Goal: Task Accomplishment & Management: Complete application form

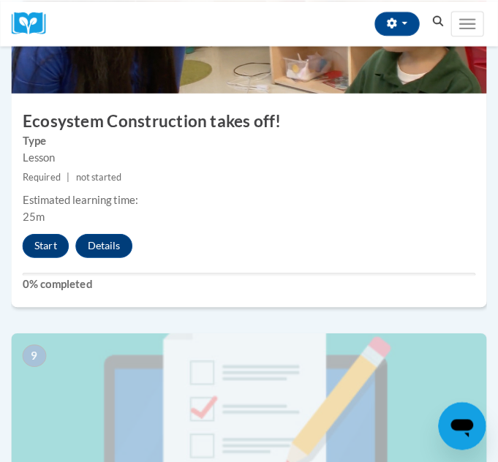
scroll to position [3179, 0]
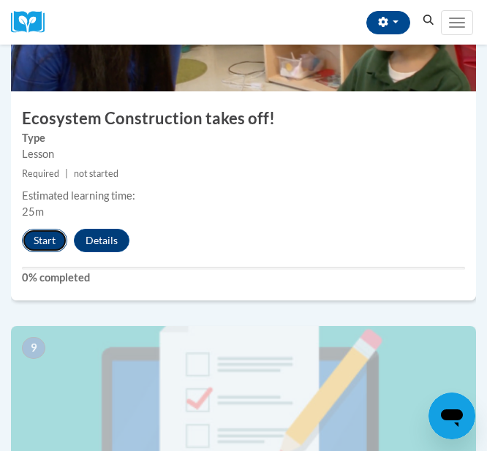
click at [61, 240] on button "Start" at bounding box center [44, 240] width 45 height 23
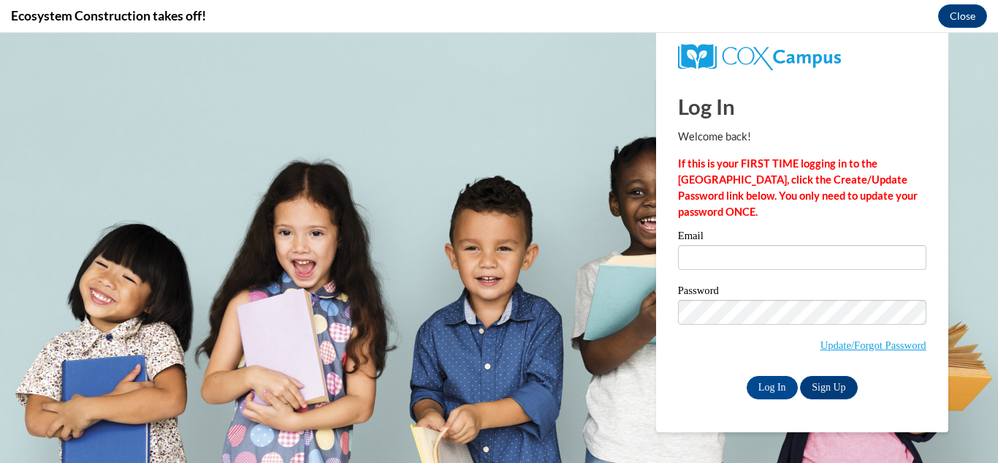
scroll to position [0, 0]
click at [486, 259] on input "Email" at bounding box center [802, 257] width 248 height 25
type input "heathers@summitesc.org"
click at [486, 383] on input "Log In" at bounding box center [772, 387] width 51 height 23
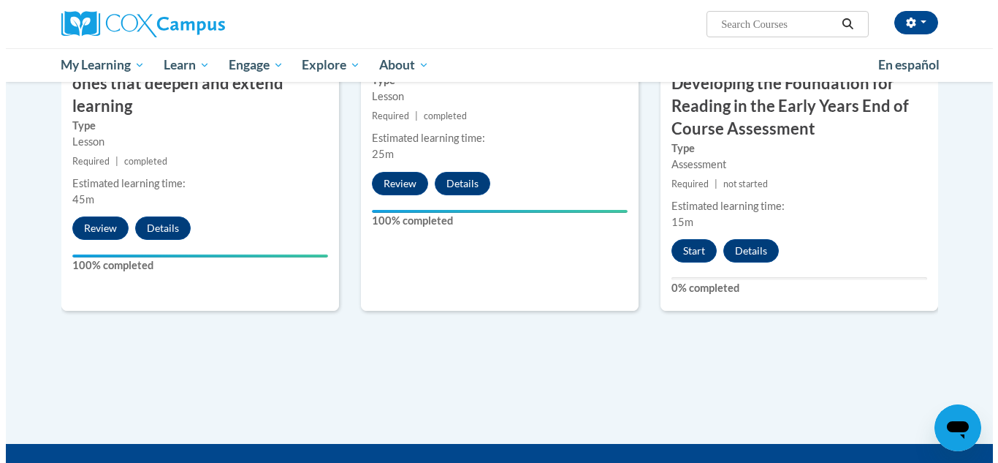
scroll to position [1361, 0]
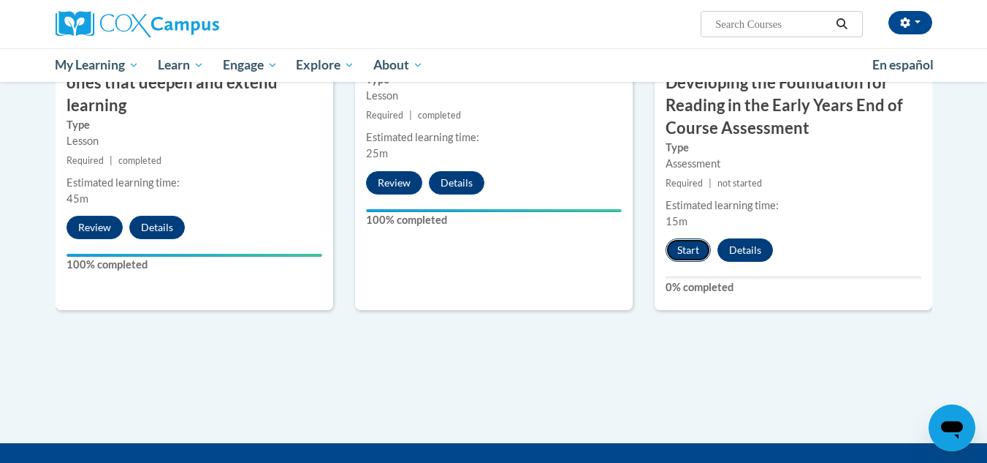
click at [685, 251] on button "Start" at bounding box center [688, 249] width 45 height 23
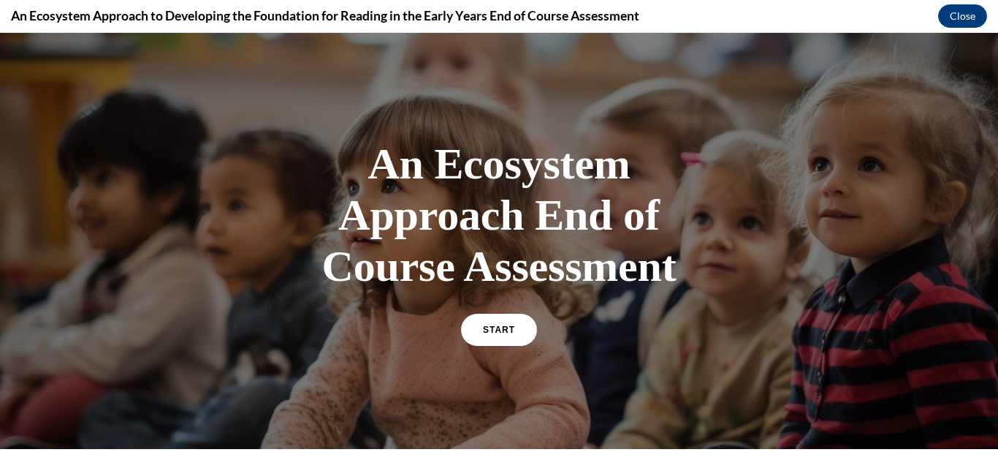
scroll to position [1, 0]
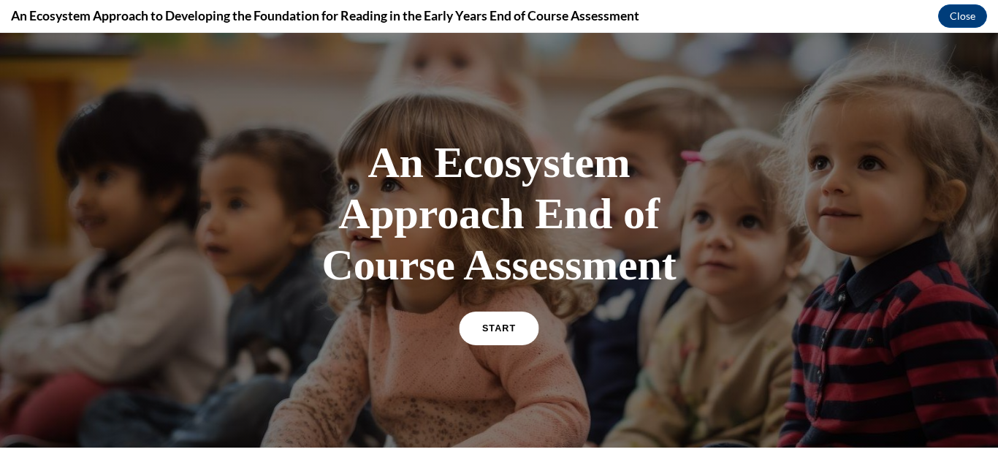
click at [499, 317] on link "START" at bounding box center [499, 328] width 80 height 34
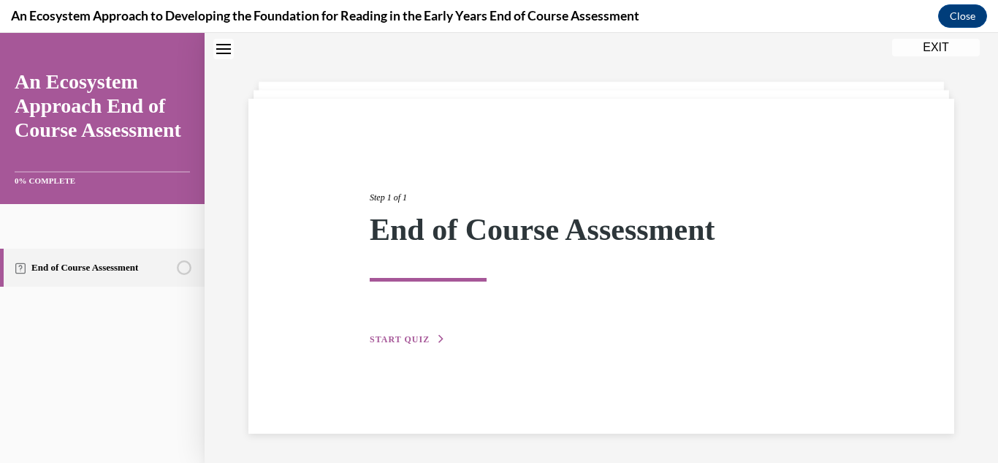
scroll to position [46, 0]
click at [399, 341] on span "START QUIZ" at bounding box center [400, 339] width 60 height 10
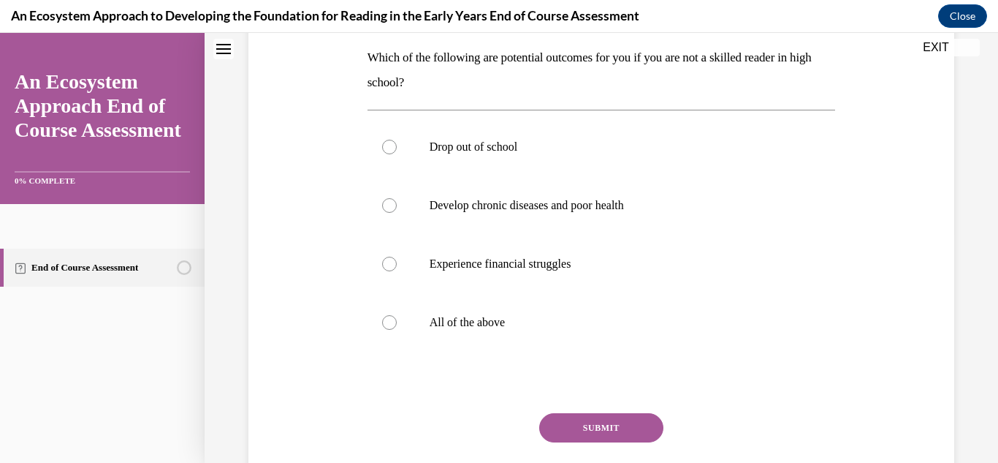
scroll to position [235, 0]
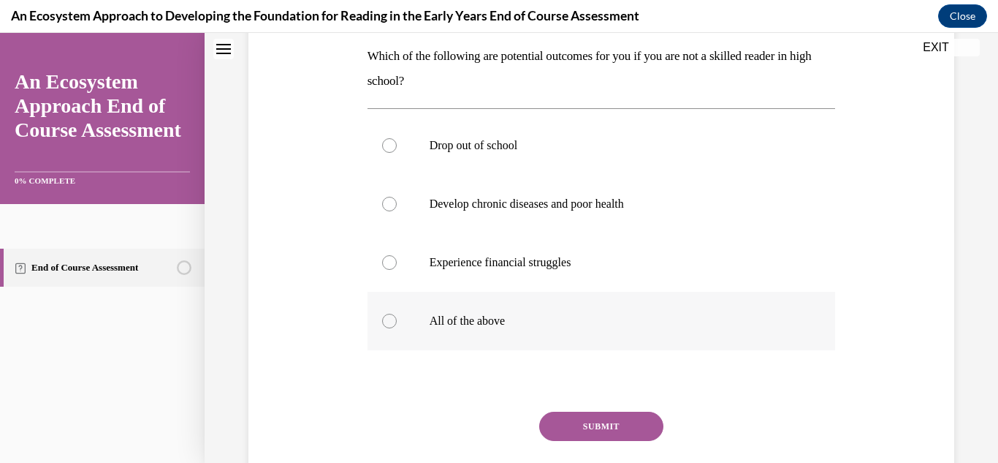
click at [411, 322] on label "All of the above" at bounding box center [602, 321] width 468 height 58
click at [397, 322] on input "All of the above" at bounding box center [389, 320] width 15 height 15
radio input "true"
click at [590, 412] on button "SUBMIT" at bounding box center [601, 425] width 124 height 29
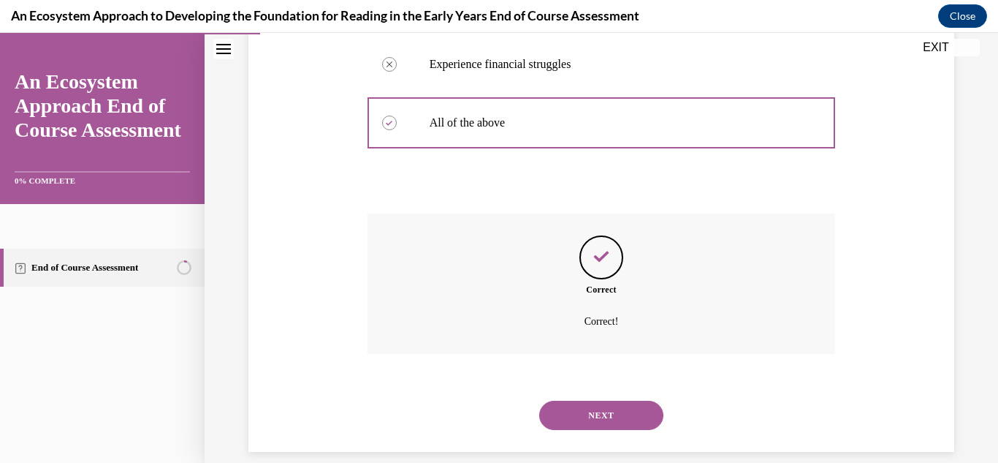
scroll to position [451, 0]
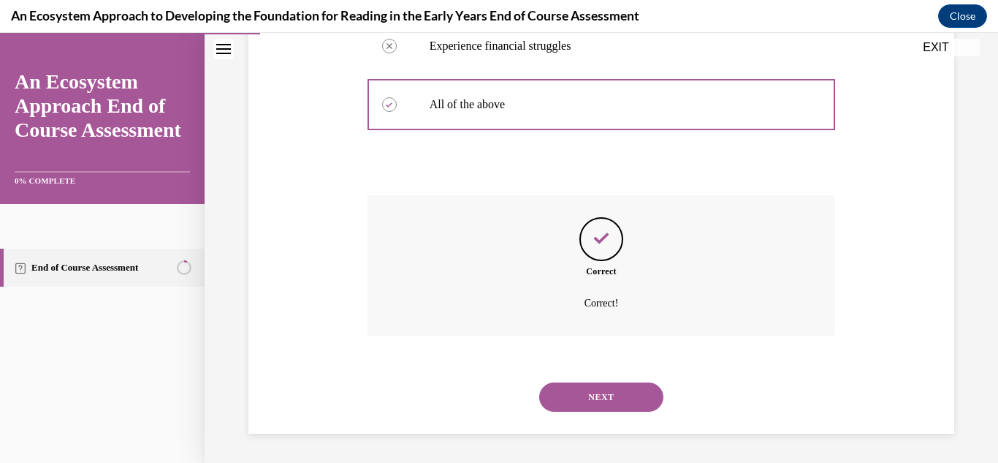
click at [585, 400] on button "NEXT" at bounding box center [601, 396] width 124 height 29
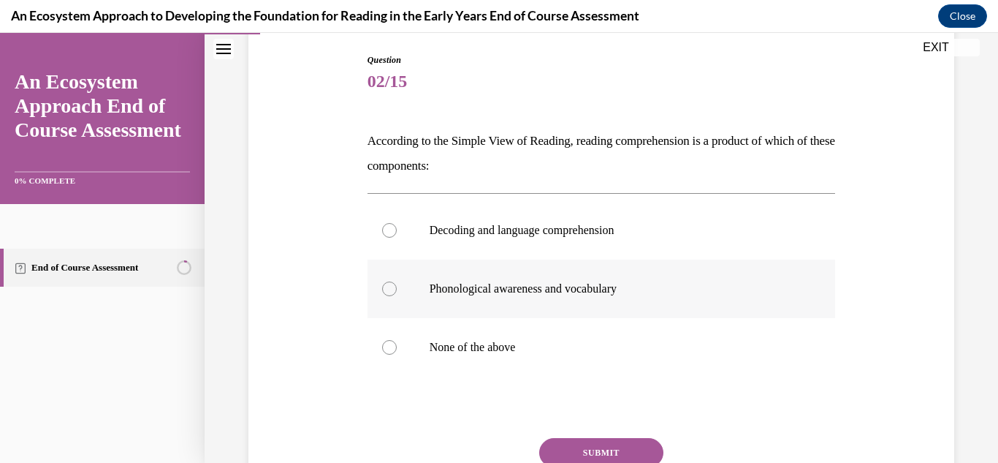
scroll to position [150, 0]
click at [531, 240] on label "Decoding and language comprehension" at bounding box center [602, 230] width 468 height 58
click at [397, 237] on input "Decoding and language comprehension" at bounding box center [389, 230] width 15 height 15
radio input "true"
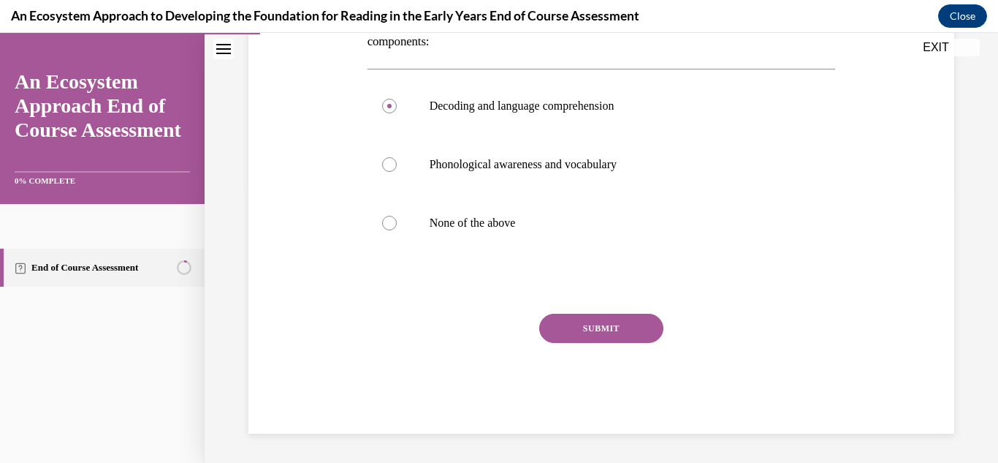
click at [619, 327] on button "SUBMIT" at bounding box center [601, 327] width 124 height 29
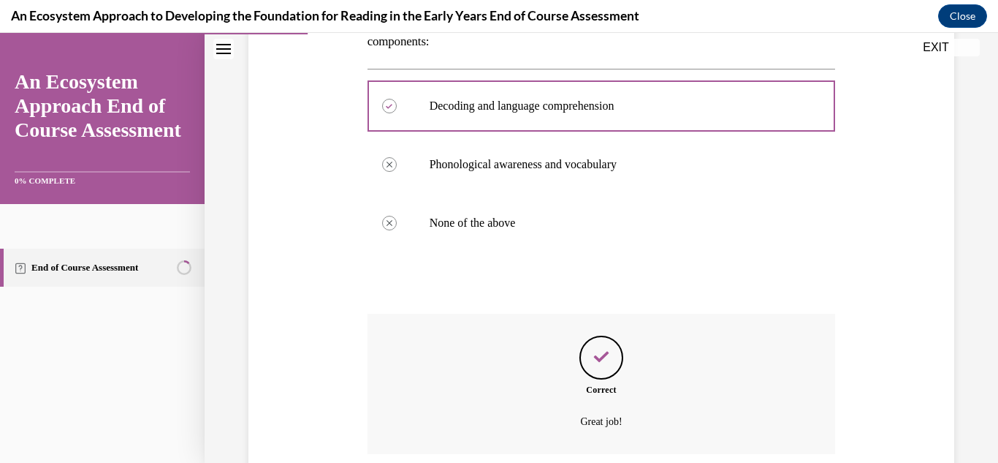
scroll to position [392, 0]
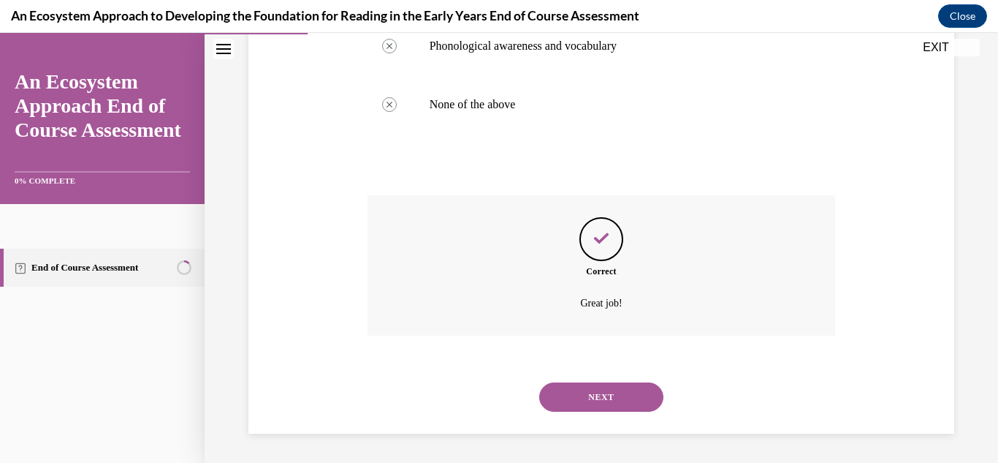
click at [621, 377] on div "NEXT" at bounding box center [602, 397] width 468 height 58
click at [622, 396] on button "NEXT" at bounding box center [601, 396] width 124 height 29
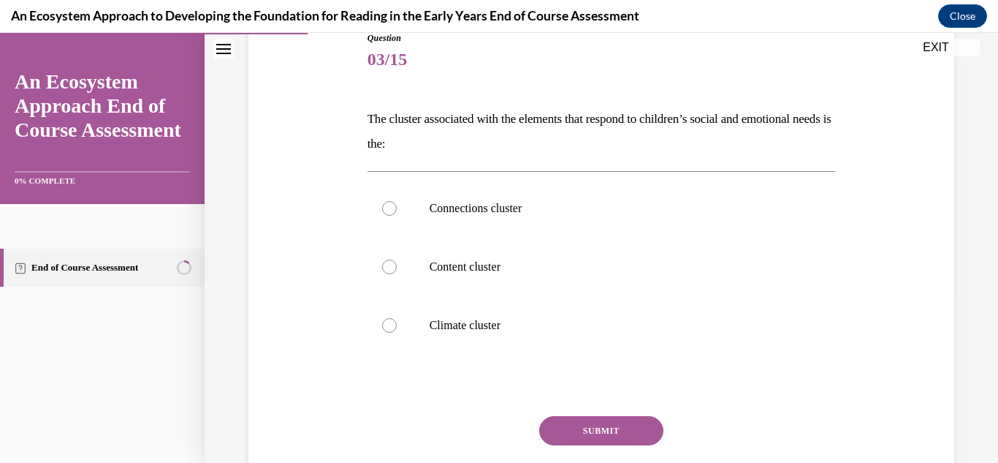
scroll to position [179, 0]
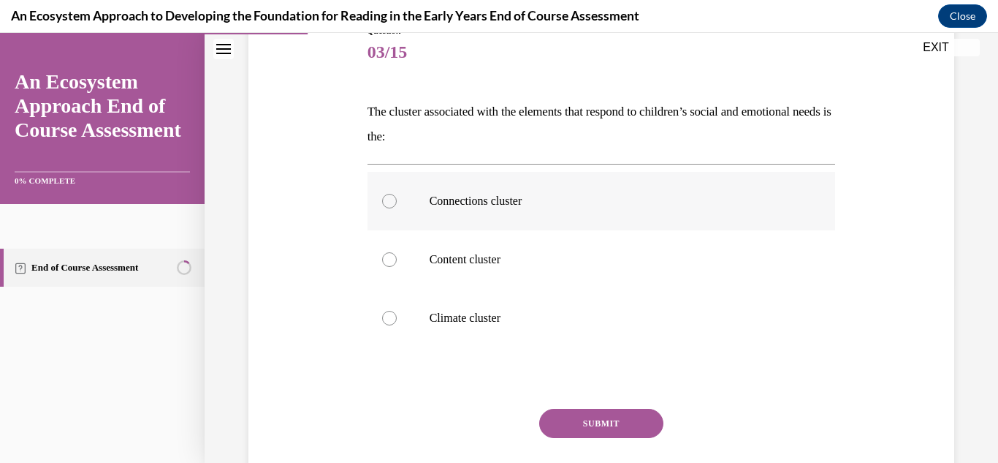
click at [437, 208] on p "Connections cluster" at bounding box center [615, 201] width 370 height 15
click at [397, 208] on input "Connections cluster" at bounding box center [389, 201] width 15 height 15
radio input "true"
click at [633, 427] on button "SUBMIT" at bounding box center [601, 422] width 124 height 29
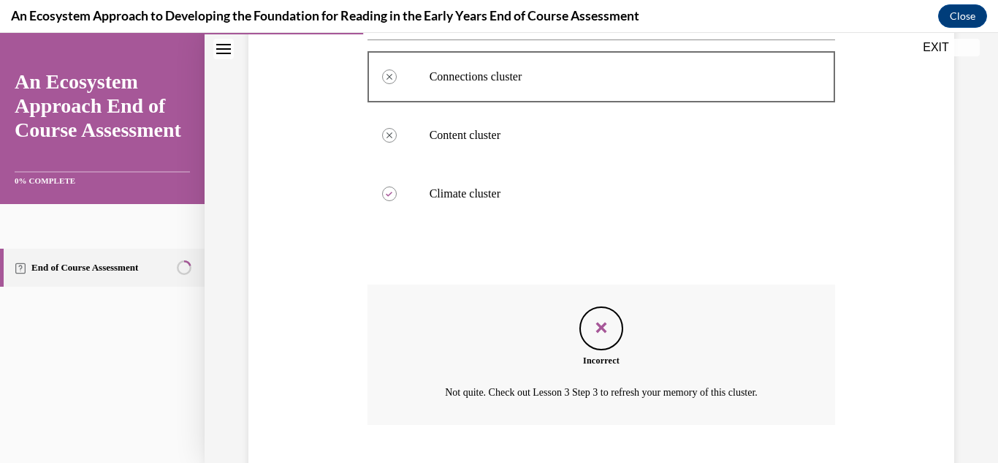
scroll to position [392, 0]
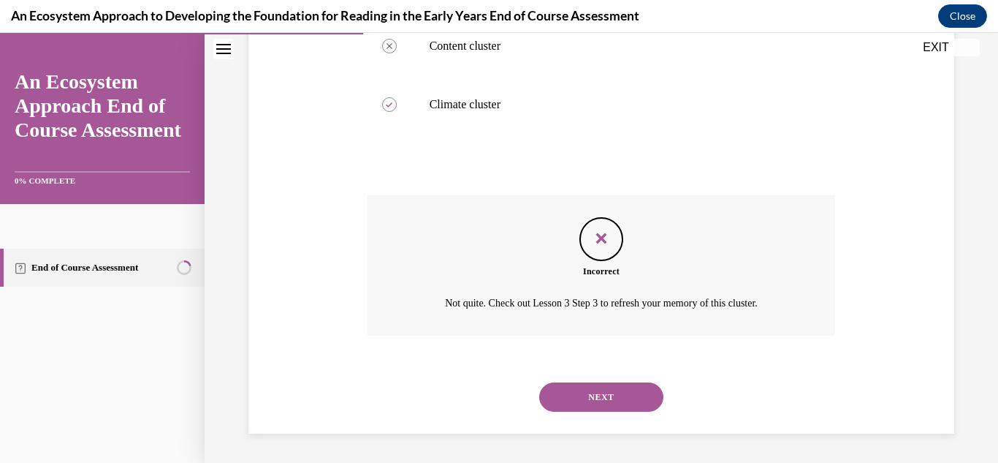
click at [605, 399] on button "NEXT" at bounding box center [601, 396] width 124 height 29
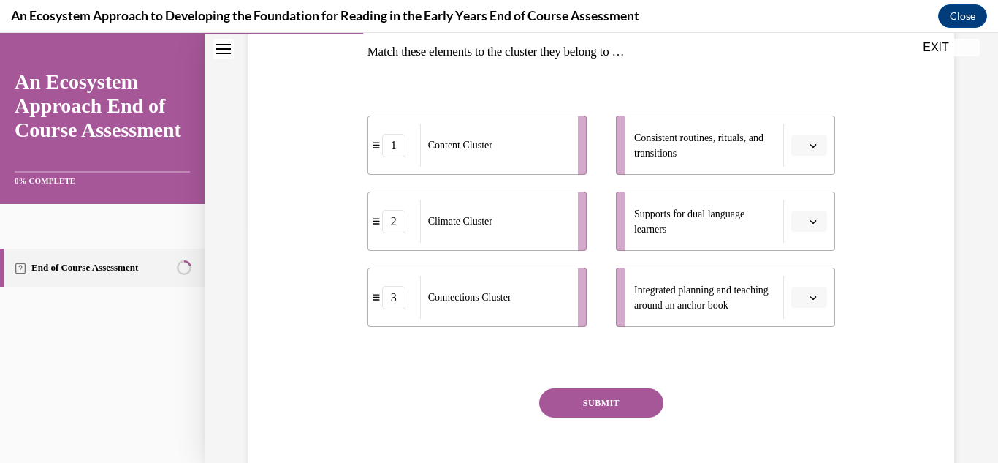
scroll to position [237, 0]
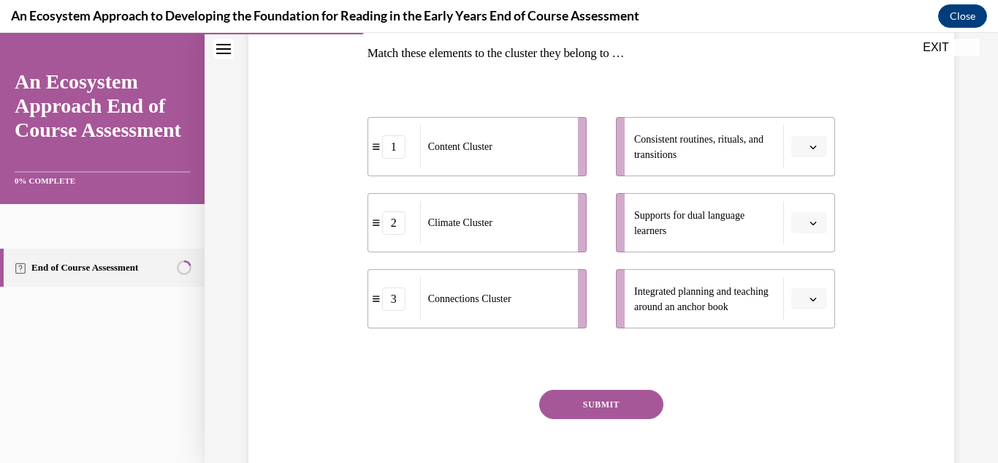
click at [510, 291] on span "Connections Cluster" at bounding box center [469, 298] width 83 height 15
drag, startPoint x: 700, startPoint y: 155, endPoint x: 626, endPoint y: 136, distance: 76.2
click at [626, 136] on li "Consistent routines, rituals, and transitions" at bounding box center [725, 146] width 219 height 59
copy span "Consistent routines, rituals, and transitions"
drag, startPoint x: 680, startPoint y: 311, endPoint x: 621, endPoint y: 281, distance: 66.0
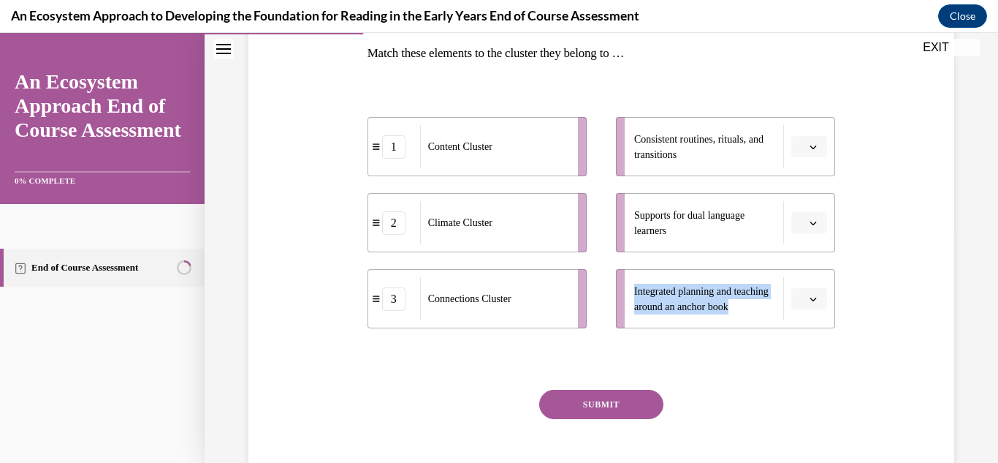
click at [621, 281] on li "Integrated planning and teaching around an anchor book" at bounding box center [725, 298] width 219 height 59
copy span "Integrated planning and teaching around an anchor book"
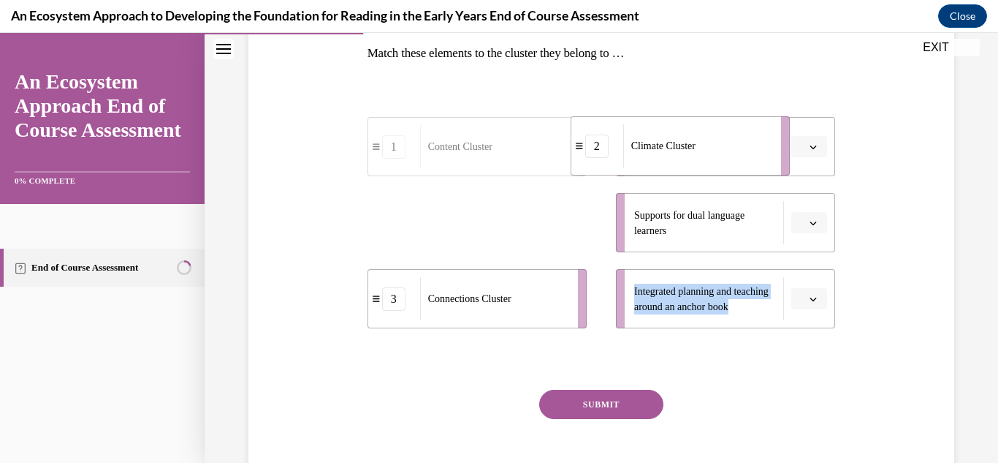
drag, startPoint x: 488, startPoint y: 226, endPoint x: 745, endPoint y: 143, distance: 269.5
click at [745, 143] on div "Climate Cluster" at bounding box center [697, 145] width 148 height 43
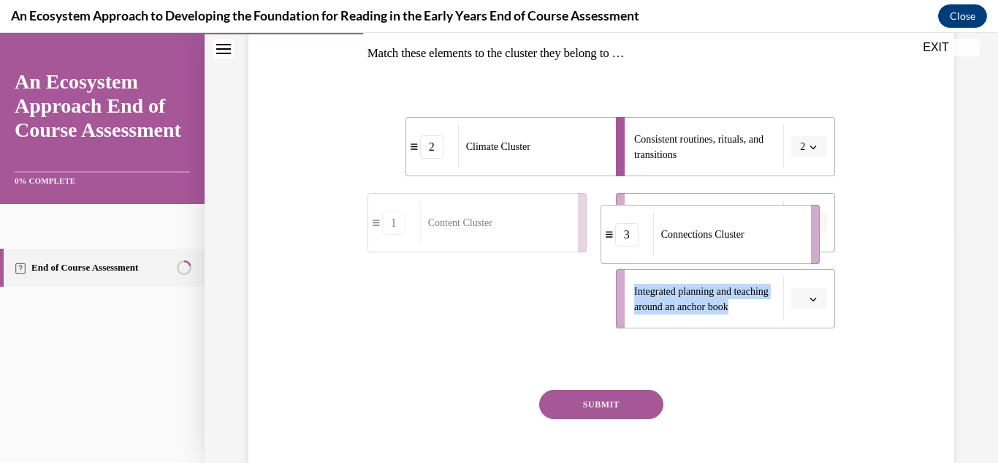
drag, startPoint x: 475, startPoint y: 299, endPoint x: 710, endPoint y: 232, distance: 244.0
click at [710, 232] on span "Connections Cluster" at bounding box center [702, 234] width 83 height 11
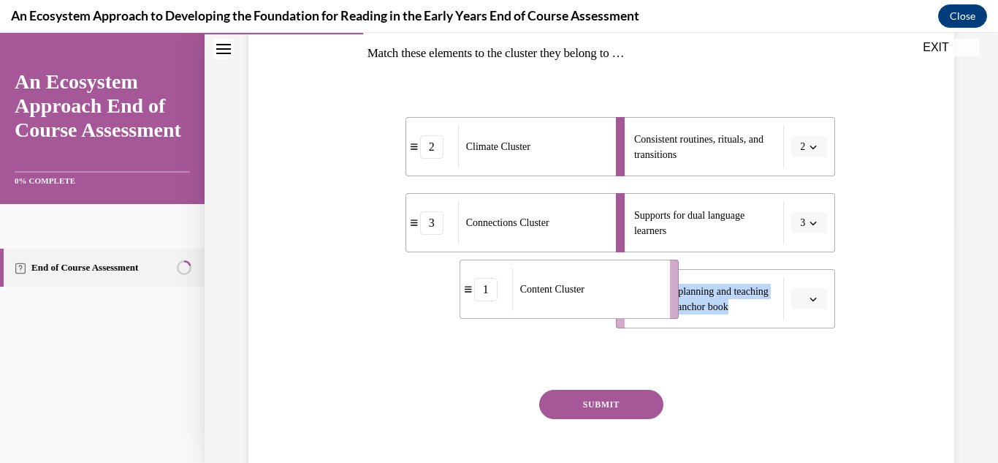
drag, startPoint x: 484, startPoint y: 291, endPoint x: 699, endPoint y: 292, distance: 214.8
click at [585, 292] on span "Content Cluster" at bounding box center [552, 288] width 64 height 15
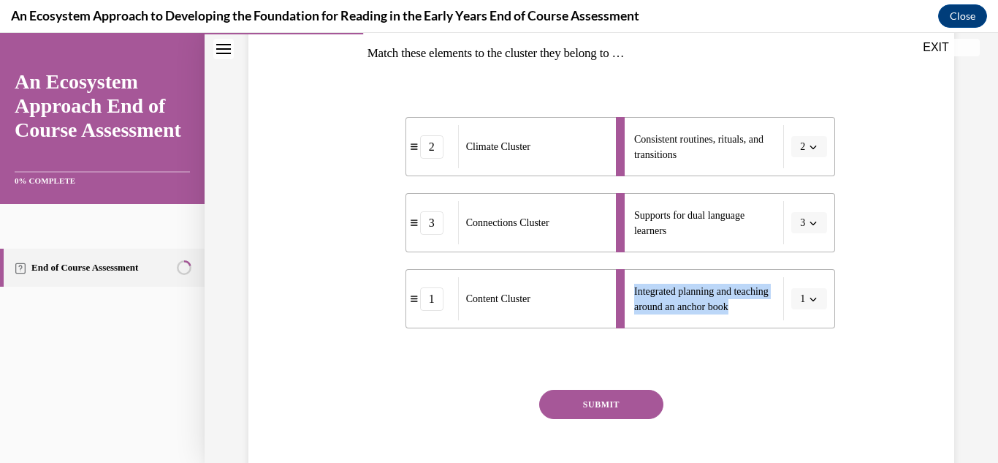
click at [568, 417] on button "SUBMIT" at bounding box center [601, 403] width 124 height 29
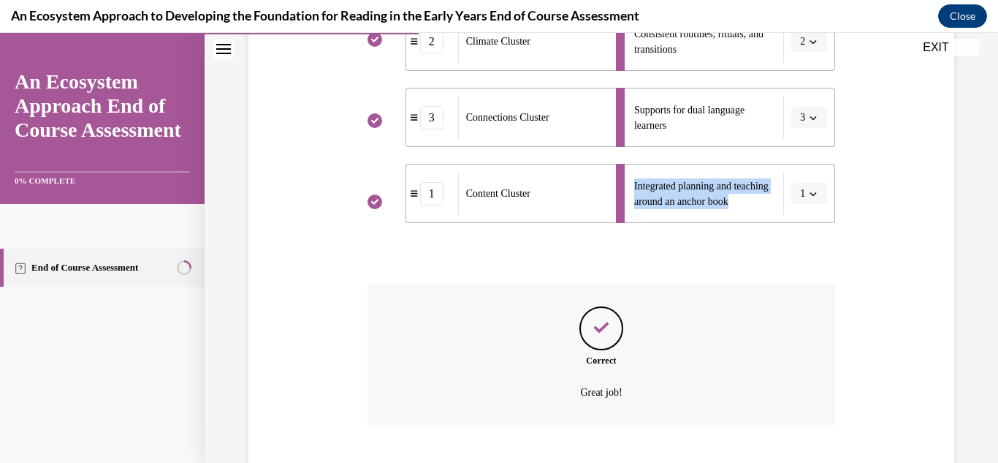
scroll to position [432, 0]
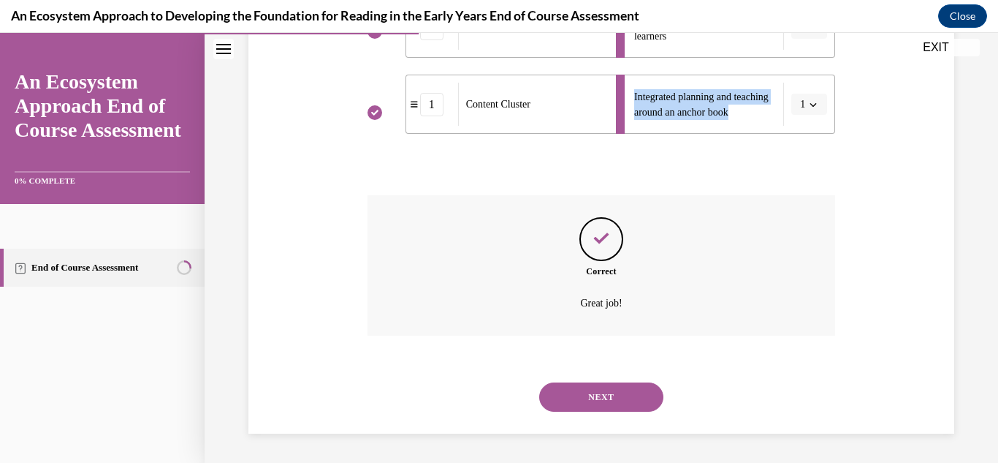
click at [572, 406] on button "NEXT" at bounding box center [601, 396] width 124 height 29
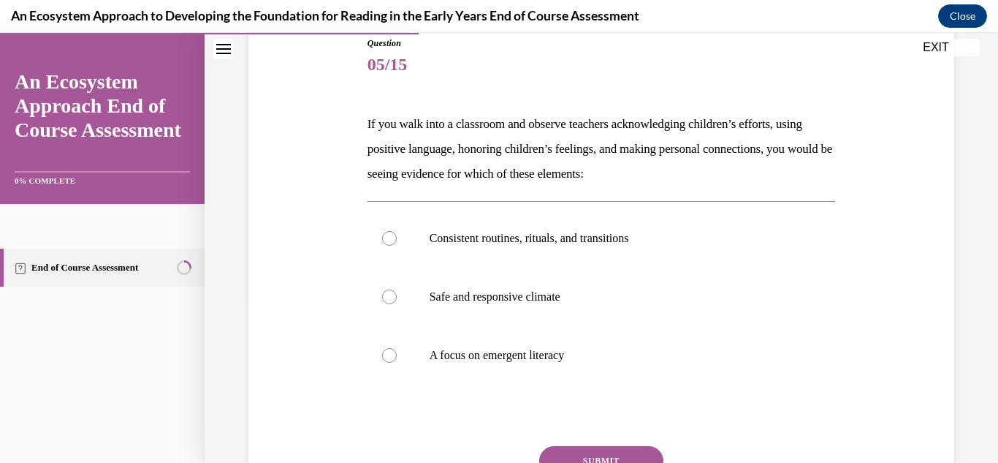
scroll to position [166, 0]
click at [497, 303] on p "Safe and responsive climate" at bounding box center [615, 297] width 370 height 15
click at [397, 303] on input "Safe and responsive climate" at bounding box center [389, 297] width 15 height 15
radio input "true"
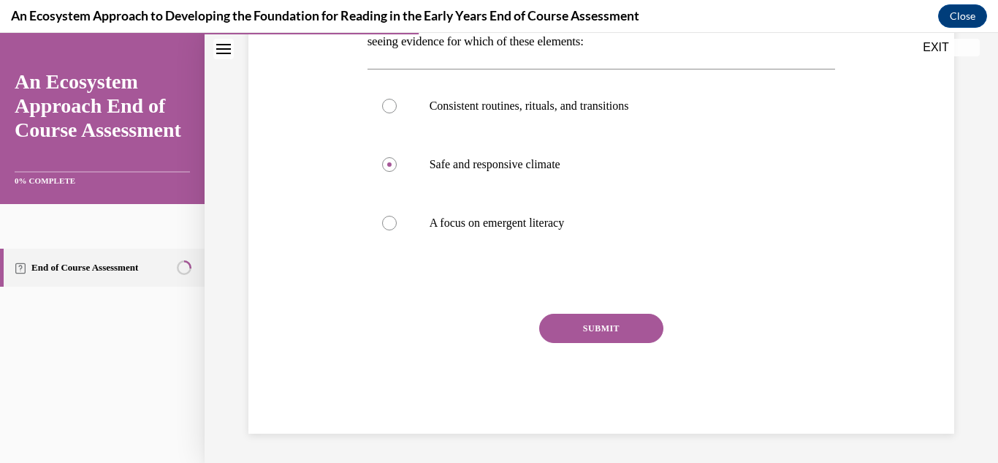
click at [585, 325] on button "SUBMIT" at bounding box center [601, 327] width 124 height 29
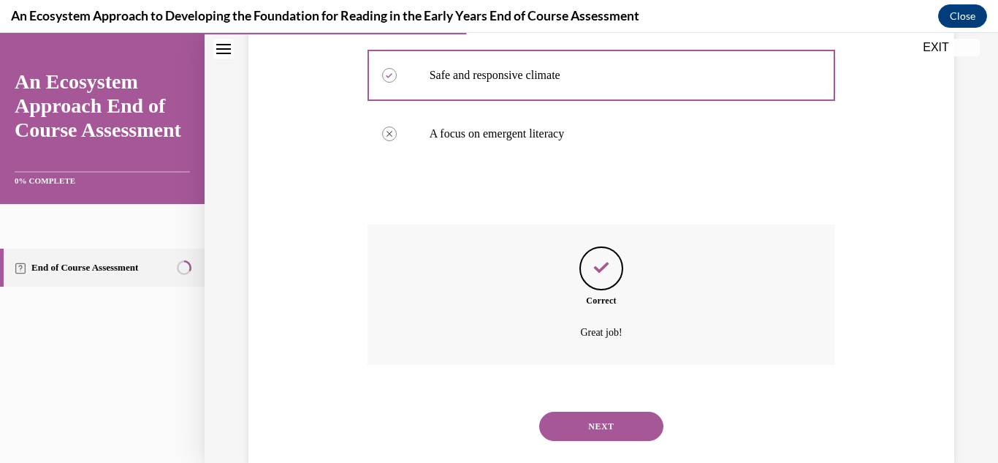
scroll to position [417, 0]
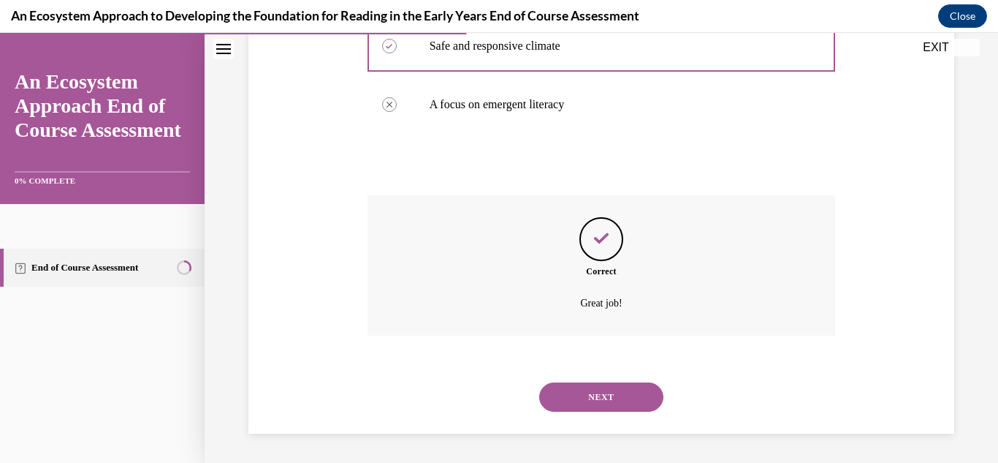
click at [612, 408] on button "NEXT" at bounding box center [601, 396] width 124 height 29
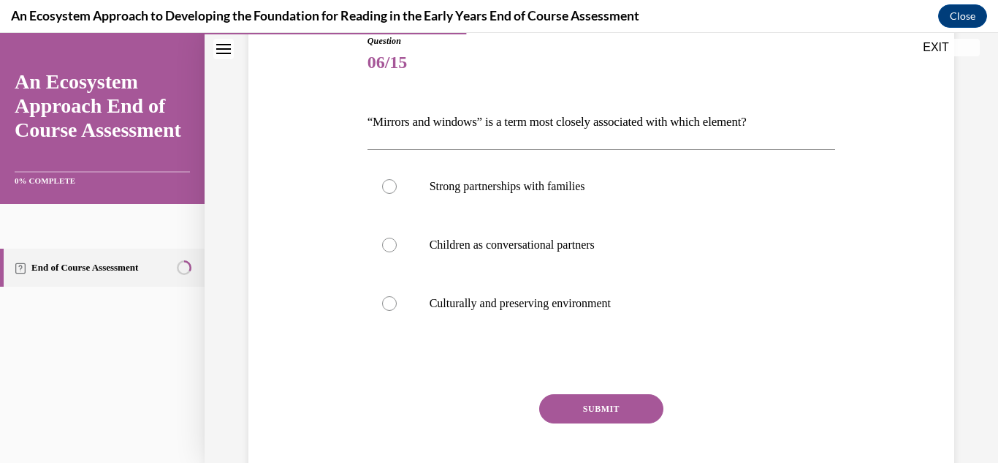
scroll to position [170, 0]
click at [484, 306] on p "Culturally and preserving environment" at bounding box center [615, 302] width 370 height 15
click at [397, 306] on input "Culturally and preserving environment" at bounding box center [389, 302] width 15 height 15
radio input "true"
click at [604, 411] on button "SUBMIT" at bounding box center [601, 407] width 124 height 29
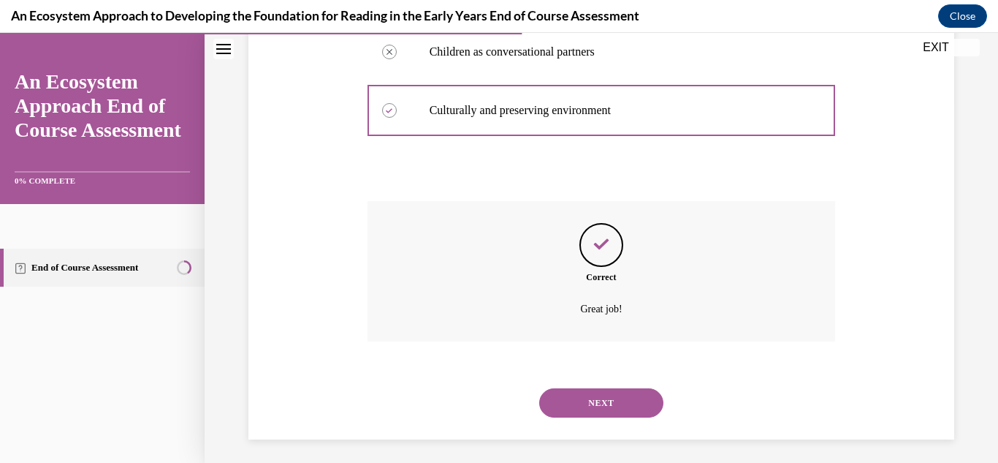
scroll to position [368, 0]
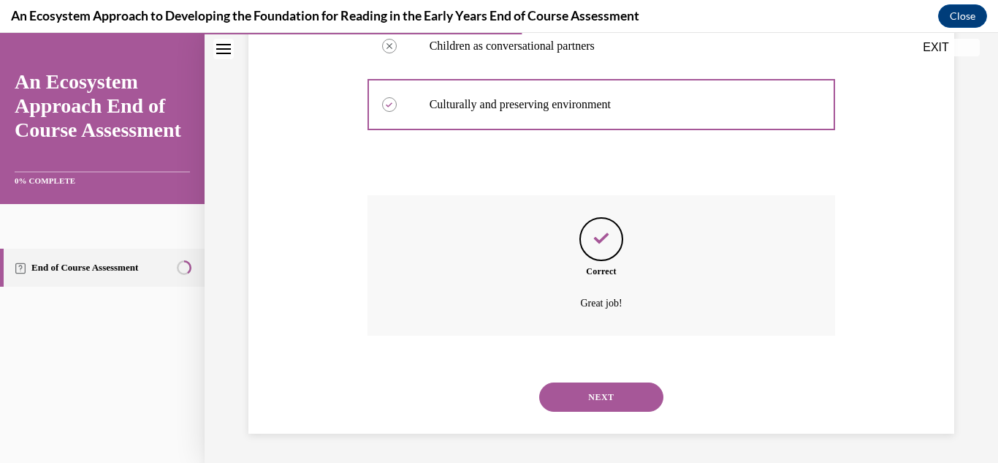
click at [592, 385] on button "NEXT" at bounding box center [601, 396] width 124 height 29
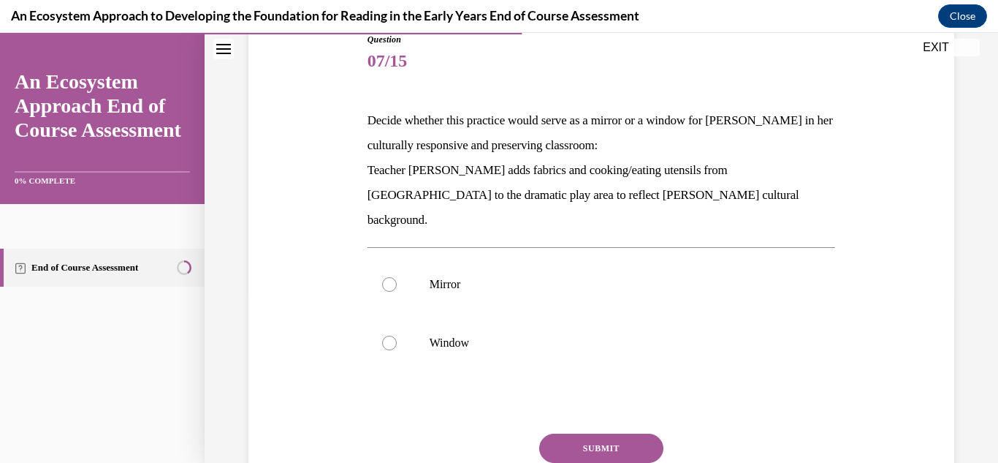
scroll to position [170, 0]
click at [444, 277] on p "Mirror" at bounding box center [615, 284] width 370 height 15
click at [397, 277] on input "Mirror" at bounding box center [389, 284] width 15 height 15
radio input "true"
click at [596, 433] on button "SUBMIT" at bounding box center [601, 447] width 124 height 29
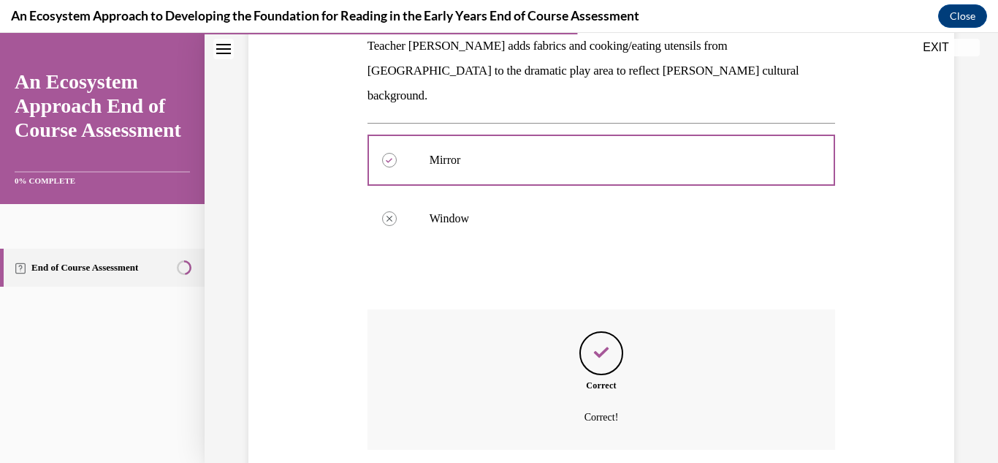
scroll to position [384, 0]
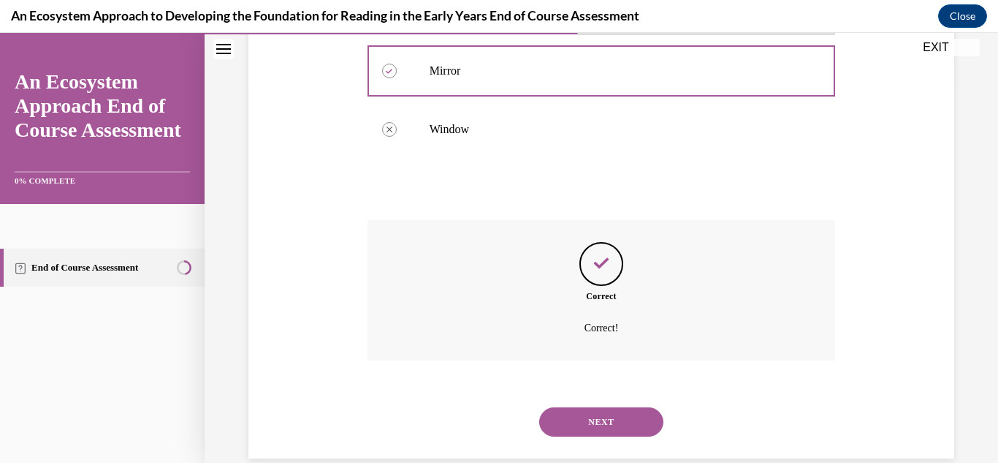
click at [595, 407] on button "NEXT" at bounding box center [601, 421] width 124 height 29
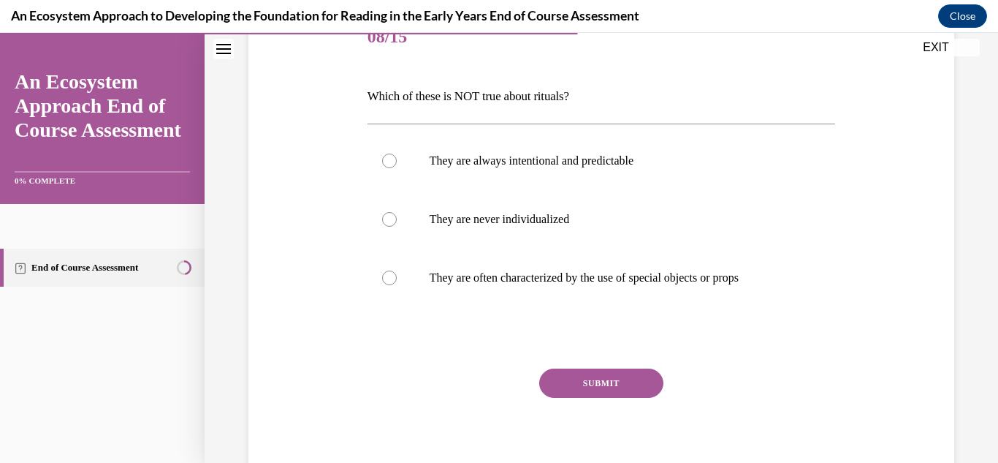
scroll to position [195, 0]
click at [468, 223] on p "They are never individualized" at bounding box center [615, 218] width 370 height 15
click at [397, 223] on input "They are never individualized" at bounding box center [389, 218] width 15 height 15
radio input "true"
click at [626, 379] on button "SUBMIT" at bounding box center [601, 382] width 124 height 29
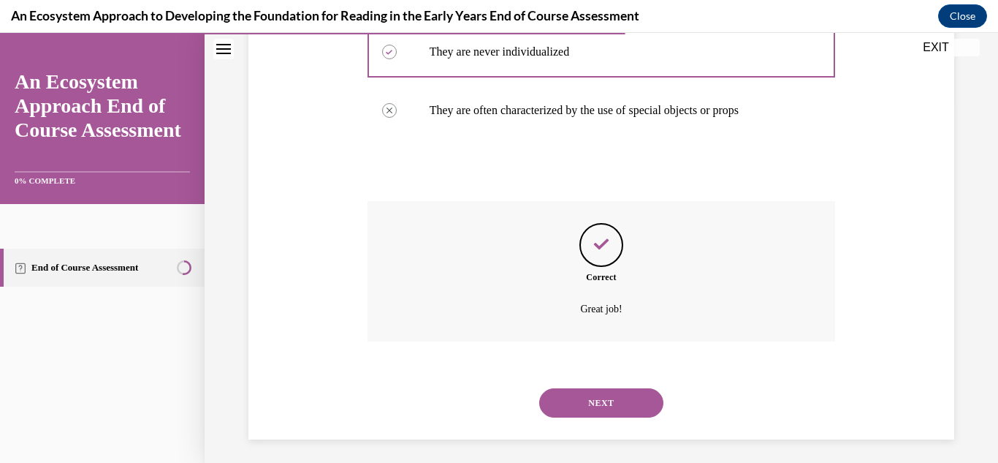
scroll to position [368, 0]
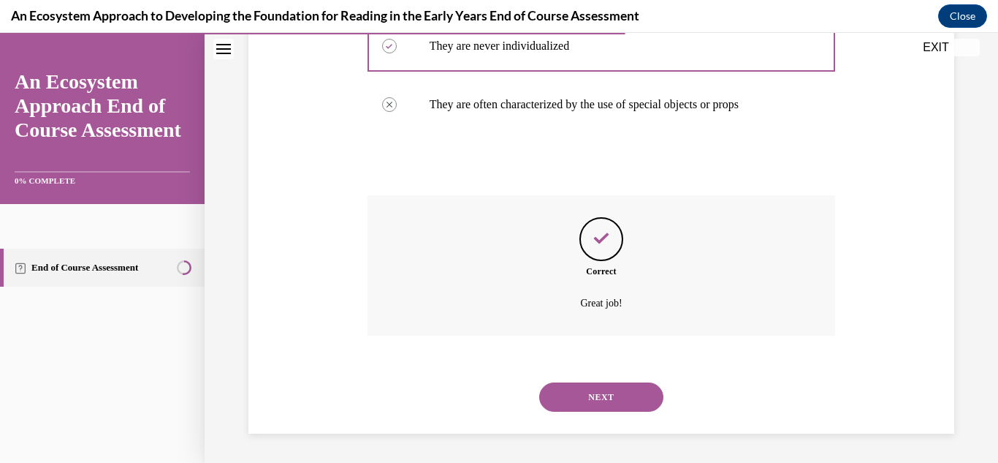
click at [634, 403] on button "NEXT" at bounding box center [601, 396] width 124 height 29
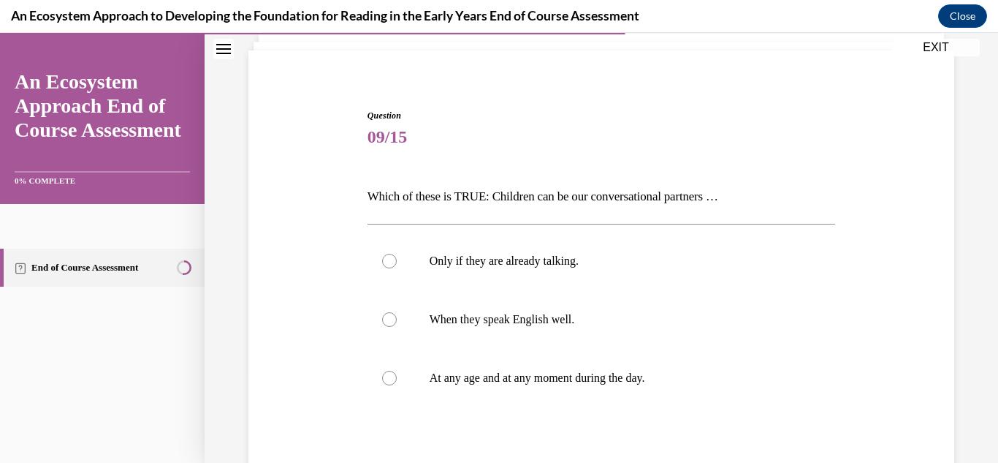
scroll to position [95, 0]
click at [509, 374] on p "At any age and at any moment during the day." at bounding box center [615, 377] width 370 height 15
click at [397, 374] on input "At any age and at any moment during the day." at bounding box center [389, 377] width 15 height 15
radio input "true"
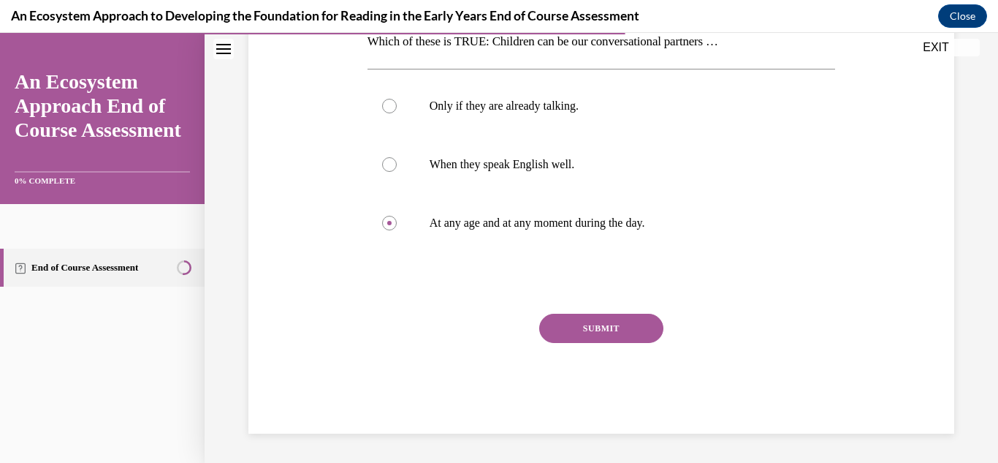
click at [576, 341] on button "SUBMIT" at bounding box center [601, 327] width 124 height 29
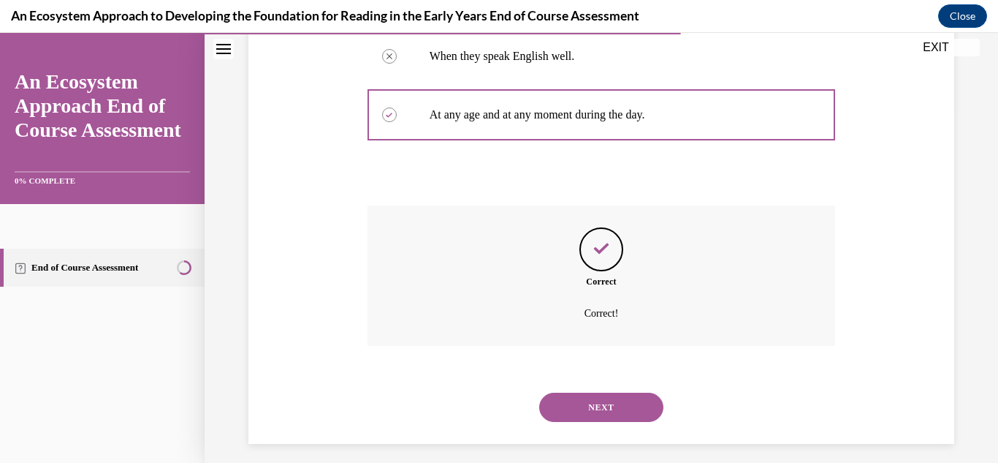
scroll to position [368, 0]
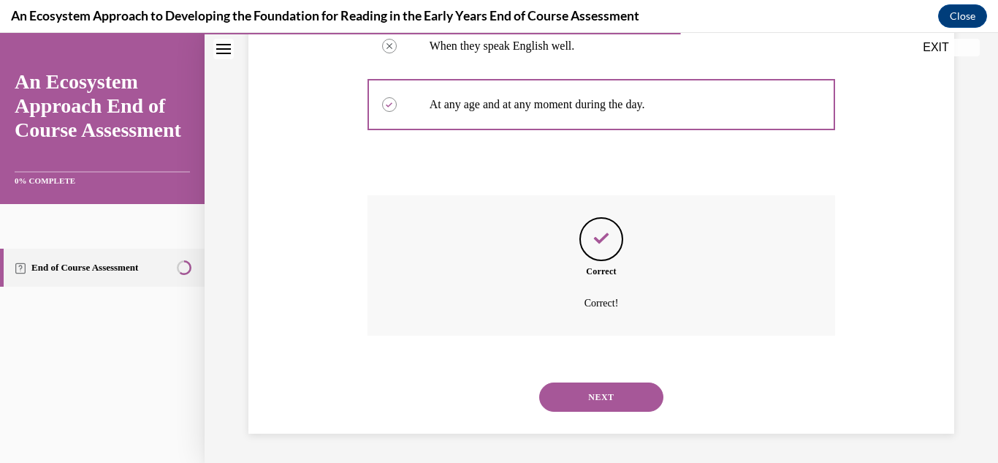
click at [603, 406] on button "NEXT" at bounding box center [601, 396] width 124 height 29
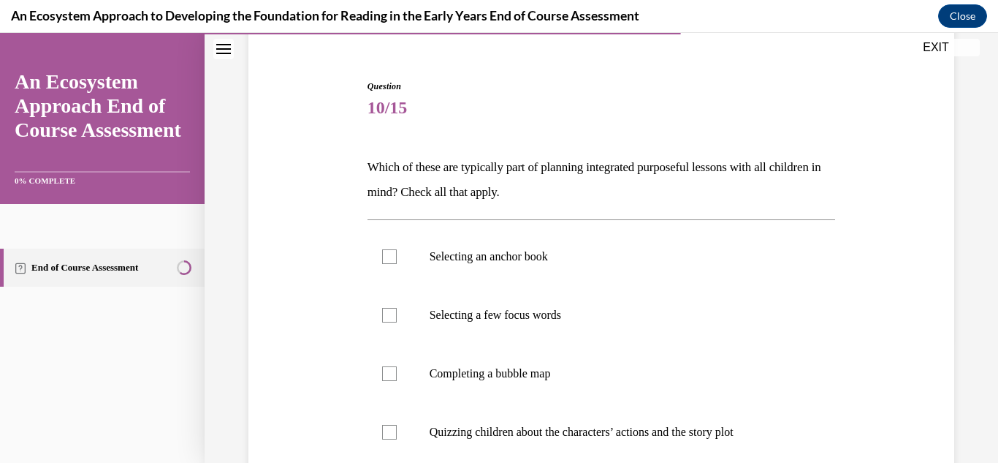
scroll to position [186, 0]
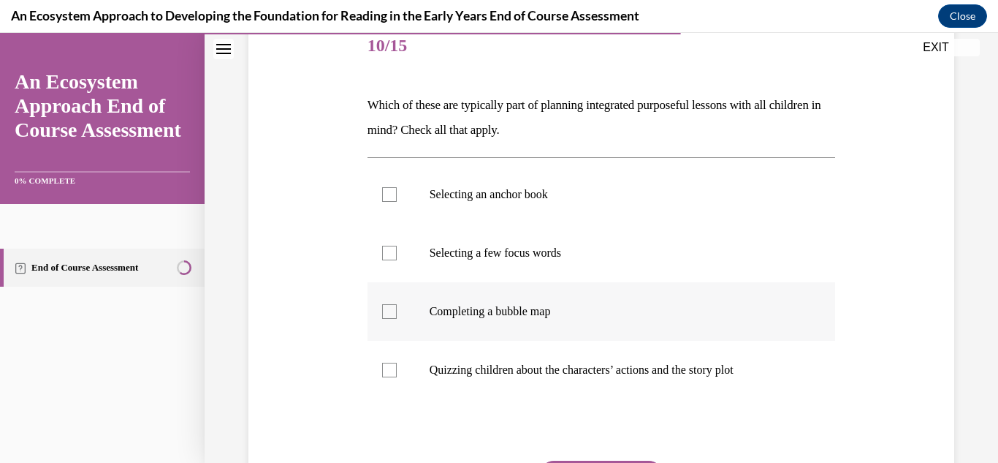
click at [396, 309] on label "Completing a bubble map" at bounding box center [602, 311] width 468 height 58
click at [396, 309] on input "Completing a bubble map" at bounding box center [389, 311] width 15 height 15
checkbox input "true"
click at [392, 249] on div at bounding box center [389, 253] width 15 height 15
click at [392, 249] on input "Selecting a few focus words" at bounding box center [389, 253] width 15 height 15
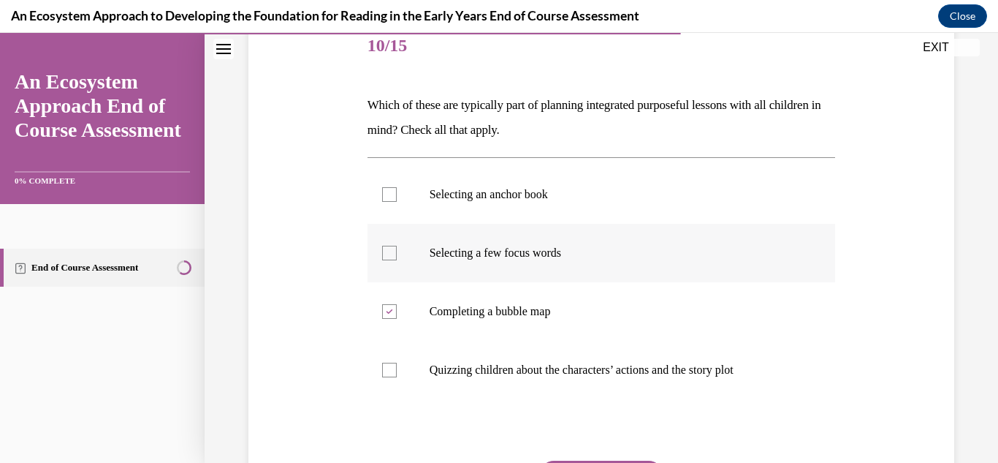
checkbox input "true"
click at [387, 199] on div at bounding box center [389, 194] width 15 height 15
click at [387, 199] on input "Selecting an anchor book" at bounding box center [389, 194] width 15 height 15
checkbox input "true"
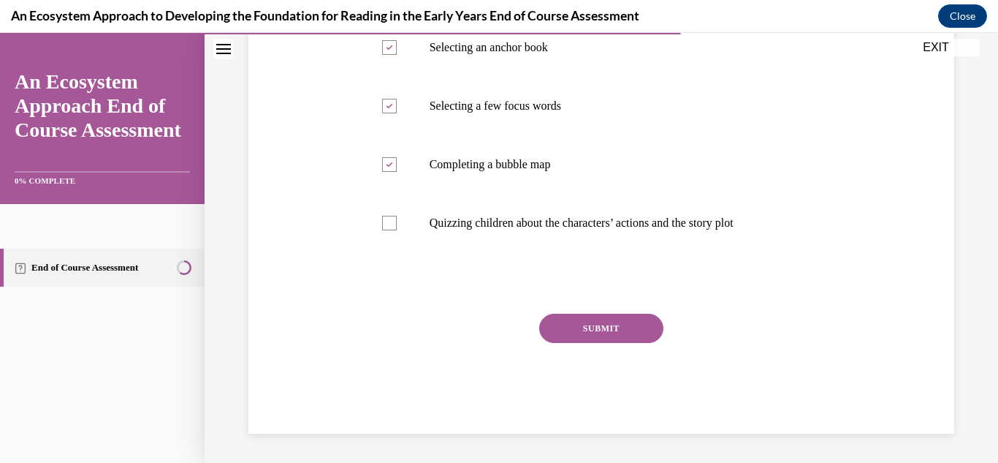
click at [607, 330] on button "SUBMIT" at bounding box center [601, 327] width 124 height 29
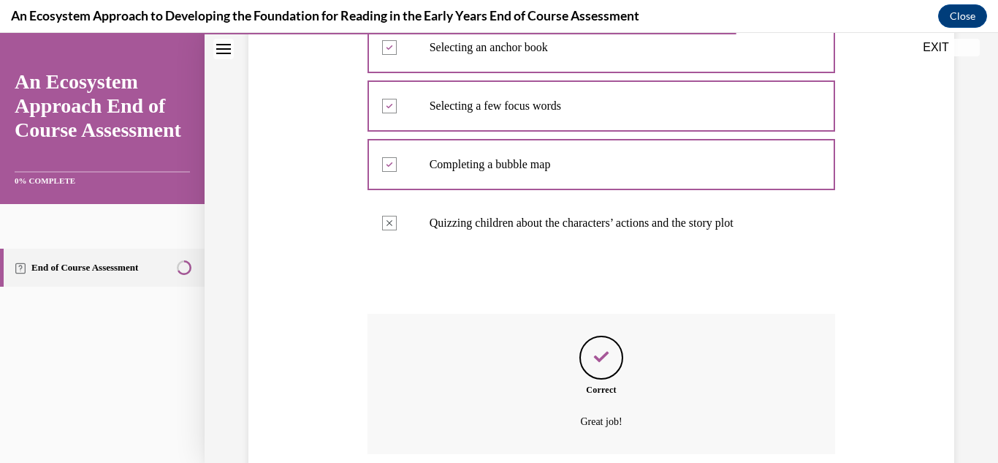
scroll to position [451, 0]
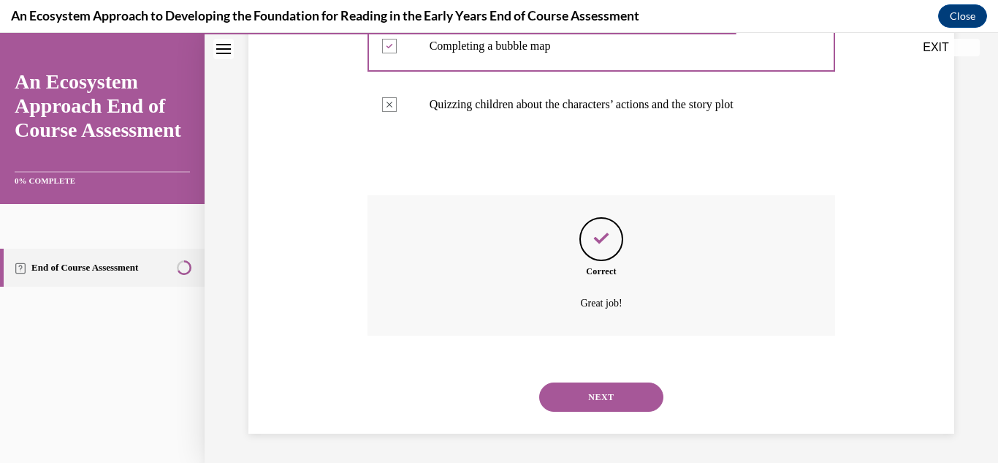
click at [618, 390] on button "NEXT" at bounding box center [601, 396] width 124 height 29
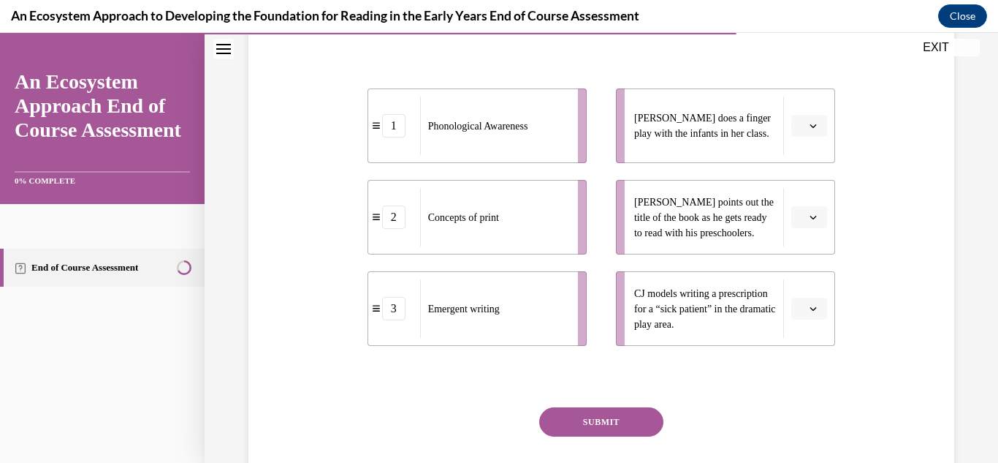
scroll to position [268, 0]
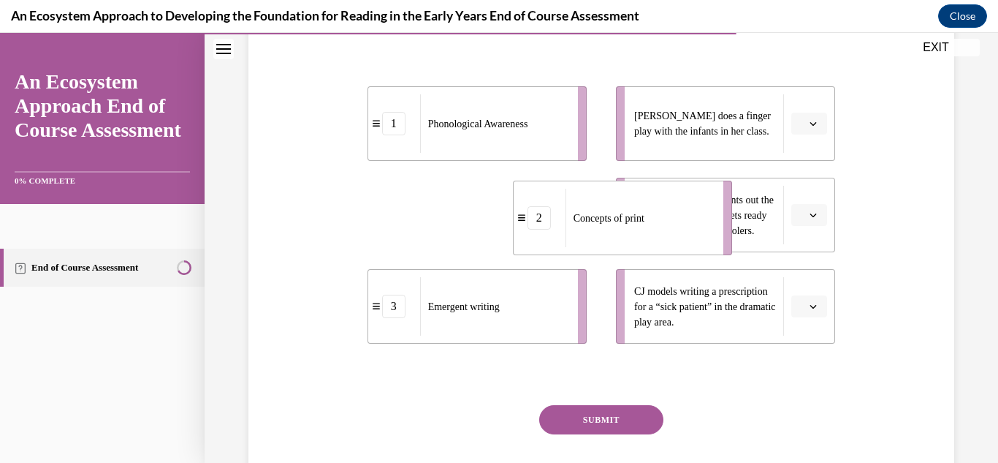
drag, startPoint x: 487, startPoint y: 221, endPoint x: 632, endPoint y: 224, distance: 145.4
click at [632, 224] on span "Concepts of print" at bounding box center [609, 217] width 71 height 15
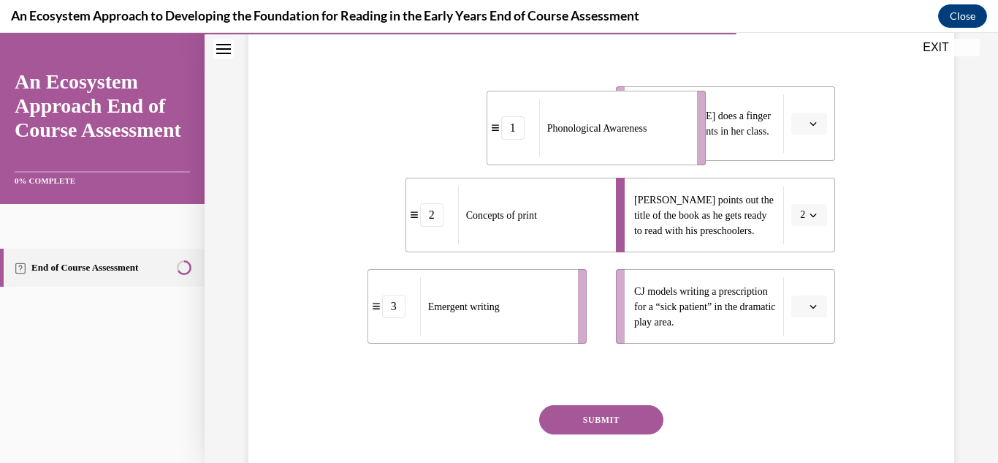
drag, startPoint x: 495, startPoint y: 134, endPoint x: 614, endPoint y: 139, distance: 119.2
click at [614, 139] on div "Phonological Awareness" at bounding box center [613, 128] width 148 height 58
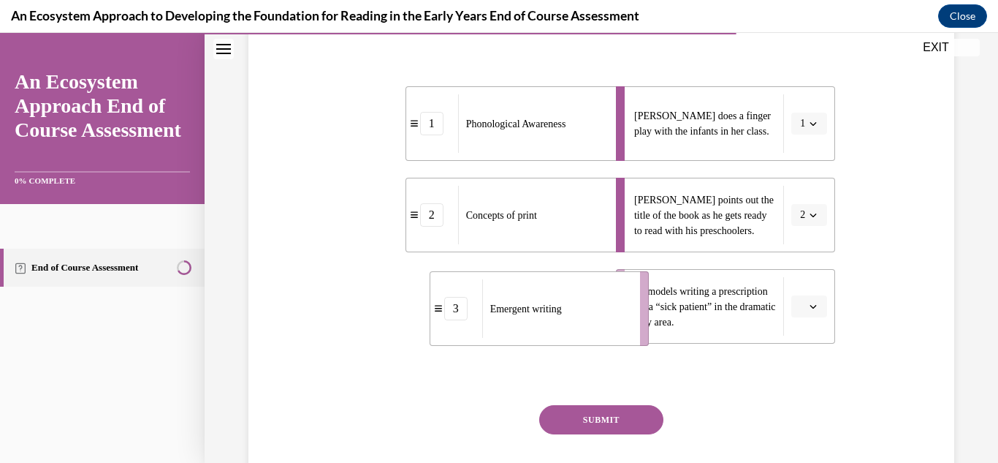
drag, startPoint x: 538, startPoint y: 315, endPoint x: 600, endPoint y: 317, distance: 62.2
click at [600, 317] on div "Emergent writing" at bounding box center [556, 308] width 148 height 58
click at [606, 411] on button "SUBMIT" at bounding box center [601, 419] width 124 height 29
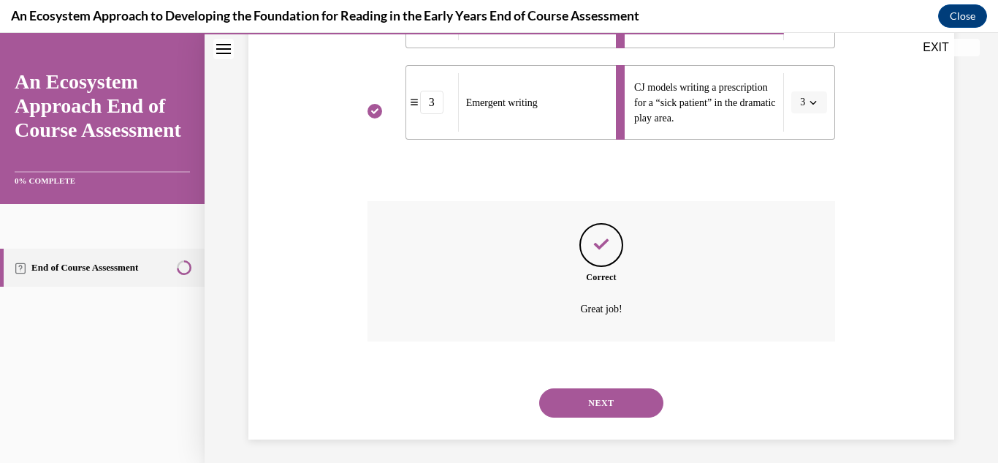
scroll to position [478, 0]
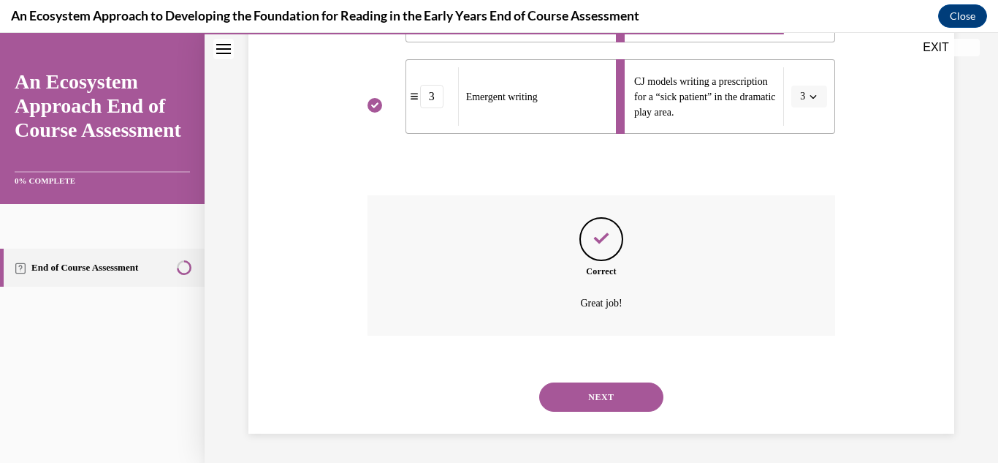
click at [606, 411] on button "NEXT" at bounding box center [601, 396] width 124 height 29
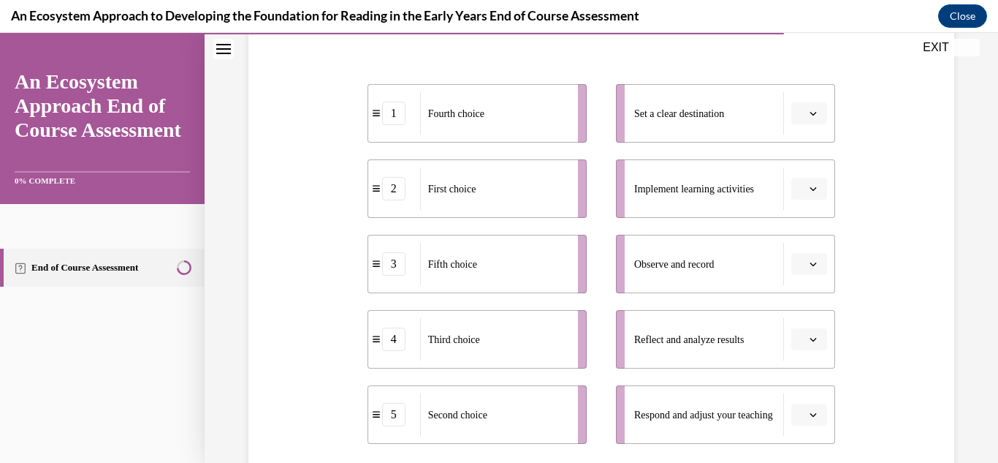
scroll to position [270, 0]
drag, startPoint x: 721, startPoint y: 120, endPoint x: 549, endPoint y: 191, distance: 186.7
click at [549, 191] on div "1 Fourth choice 2 First choice 3 Fifth choice 4 Third choice 5 Second choice Se…" at bounding box center [602, 250] width 468 height 389
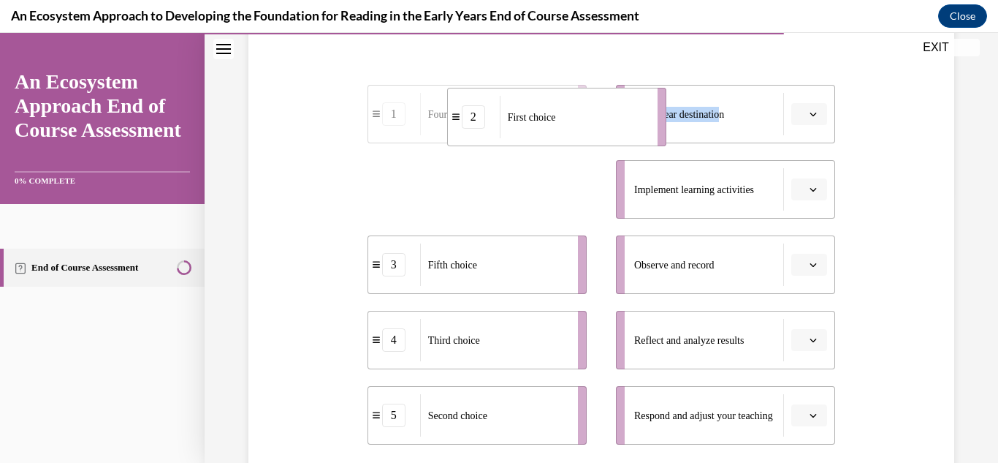
drag, startPoint x: 550, startPoint y: 192, endPoint x: 630, endPoint y: 120, distance: 107.6
click at [630, 120] on div "First choice" at bounding box center [574, 117] width 148 height 42
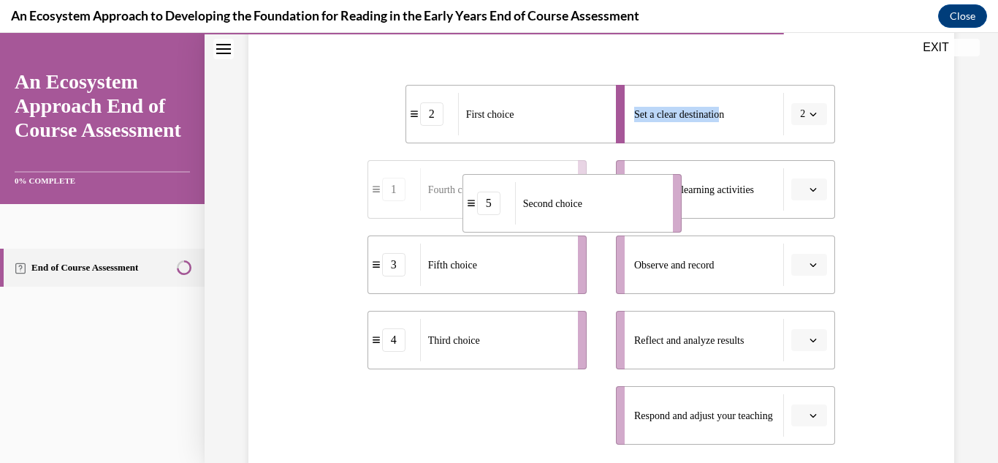
drag, startPoint x: 482, startPoint y: 414, endPoint x: 577, endPoint y: 202, distance: 232.9
click at [577, 202] on span "Second choice" at bounding box center [552, 203] width 59 height 11
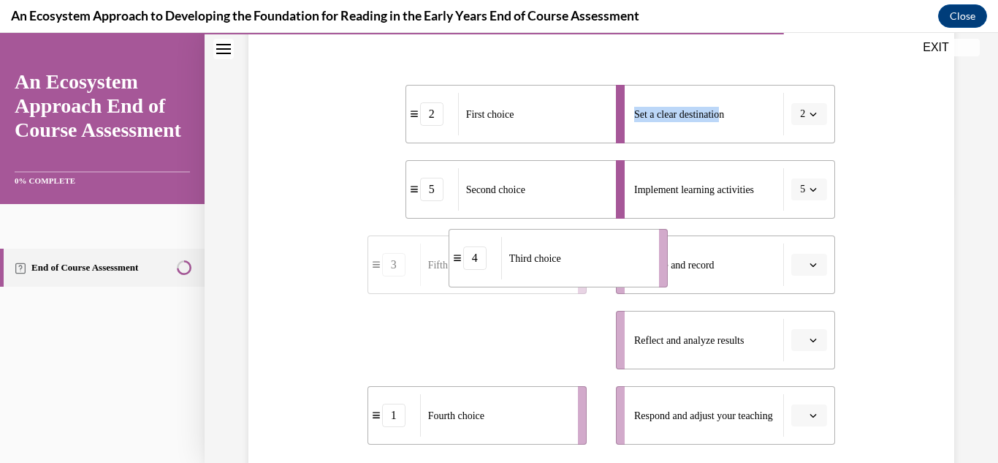
drag, startPoint x: 468, startPoint y: 360, endPoint x: 550, endPoint y: 278, distance: 115.2
click at [550, 278] on div "Third choice" at bounding box center [575, 258] width 148 height 42
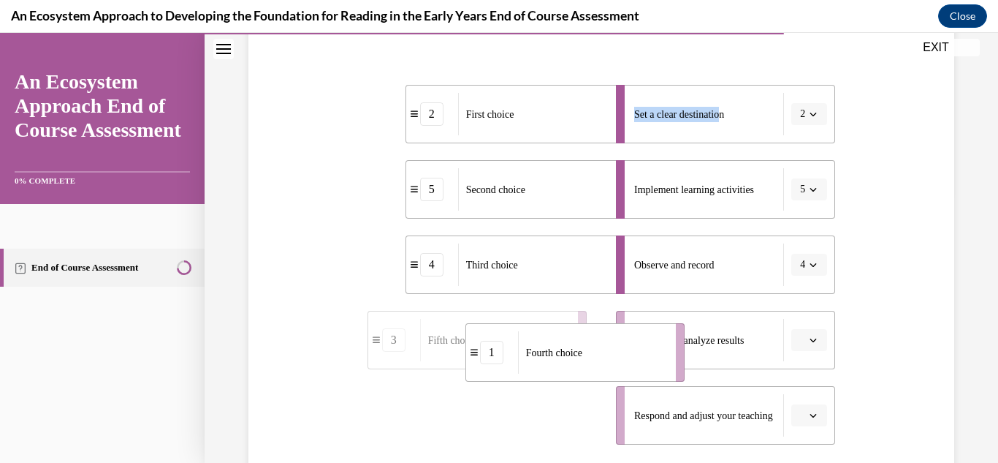
drag, startPoint x: 461, startPoint y: 418, endPoint x: 560, endPoint y: 355, distance: 117.6
click at [560, 355] on span "Fourth choice" at bounding box center [554, 352] width 56 height 11
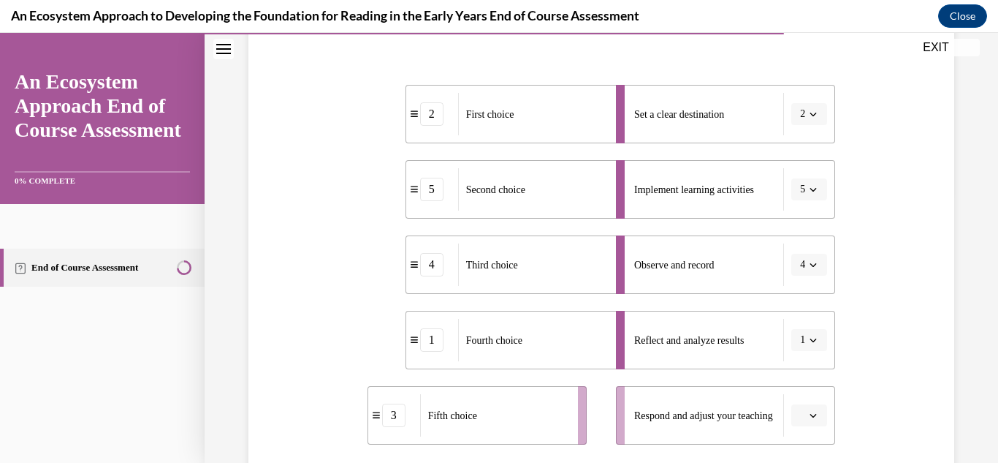
drag, startPoint x: 430, startPoint y: 447, endPoint x: 564, endPoint y: 427, distance: 135.2
click at [564, 427] on div "2 First choice 5 Second choice 4 Third choice 1 Fourth choice 3 Fifth choice Se…" at bounding box center [602, 249] width 468 height 403
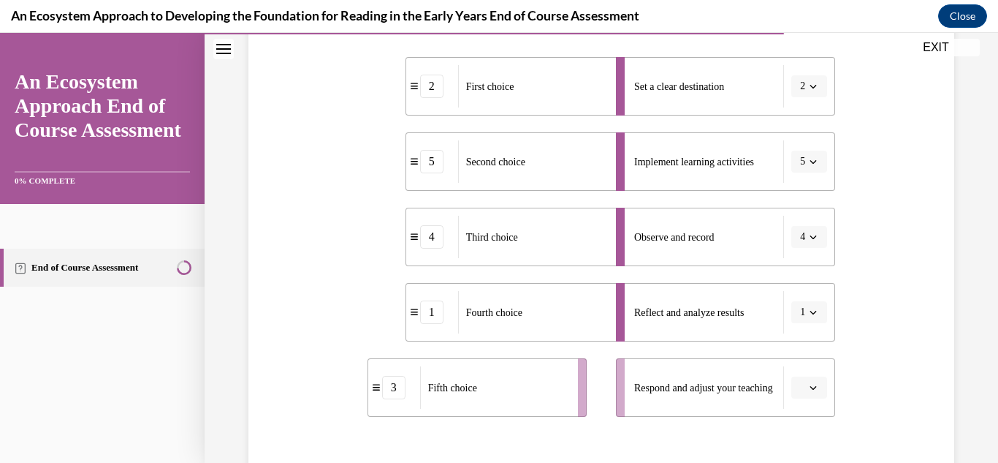
drag, startPoint x: 564, startPoint y: 427, endPoint x: 637, endPoint y: 426, distance: 73.1
click at [587, 417] on li "3 Fifth choice" at bounding box center [477, 387] width 219 height 58
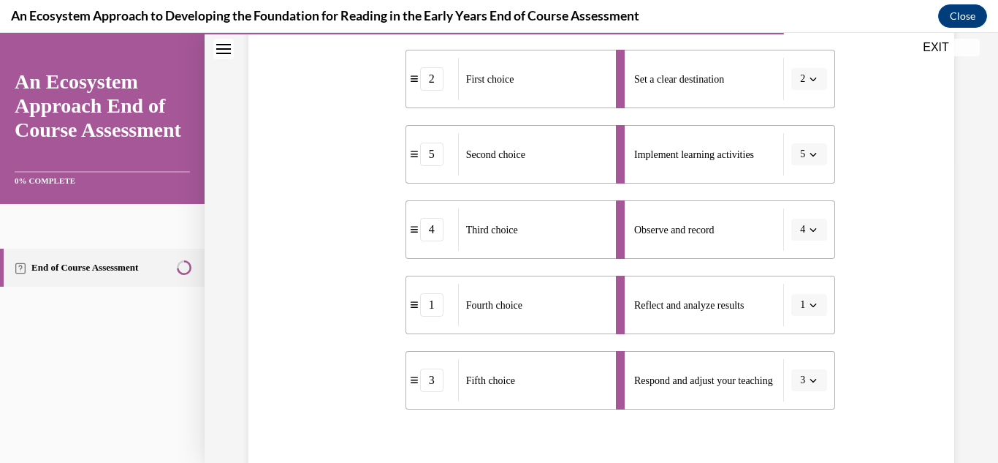
scroll to position [462, 0]
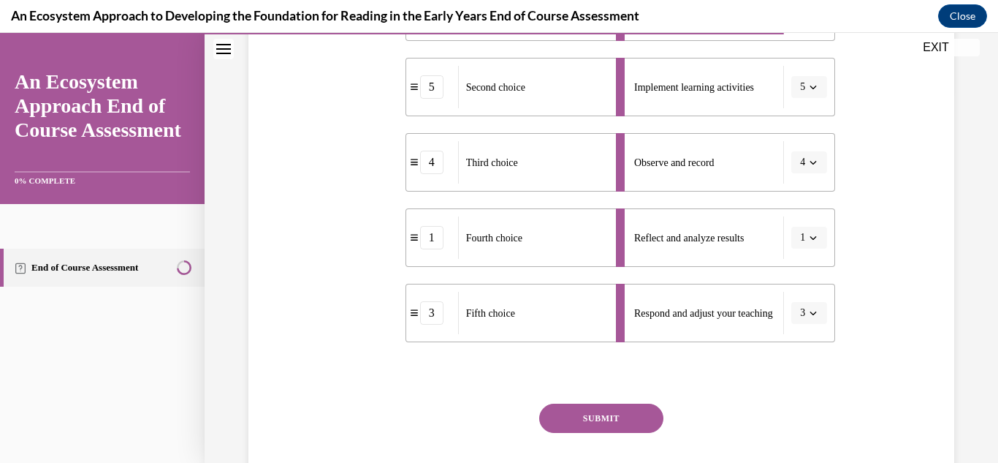
click at [601, 427] on button "SUBMIT" at bounding box center [601, 417] width 124 height 29
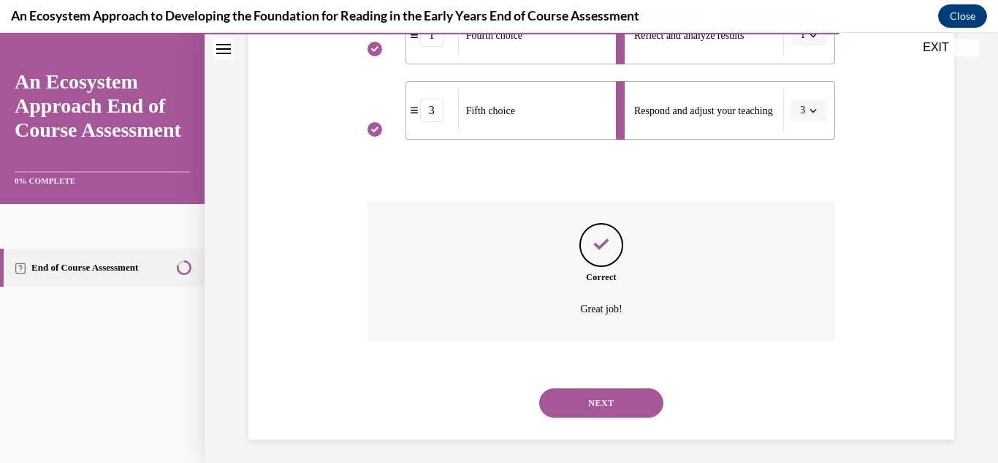
scroll to position [580, 0]
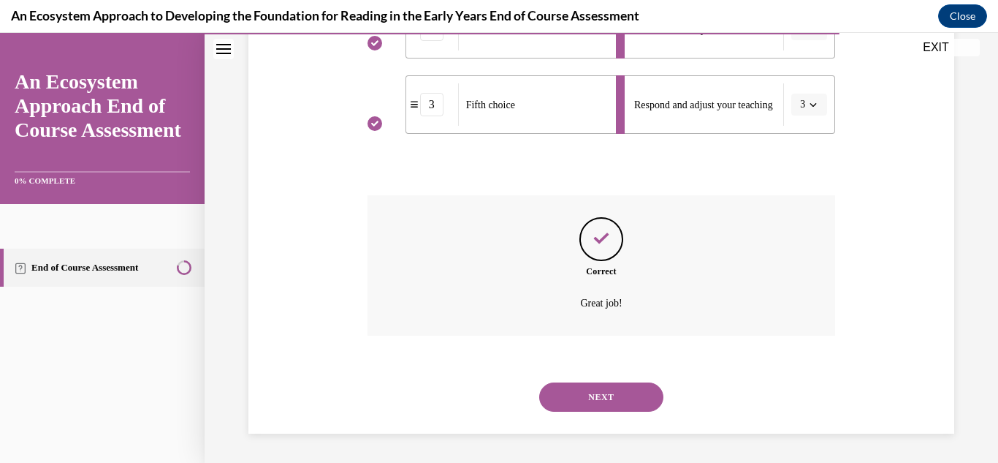
click at [597, 385] on button "NEXT" at bounding box center [601, 396] width 124 height 29
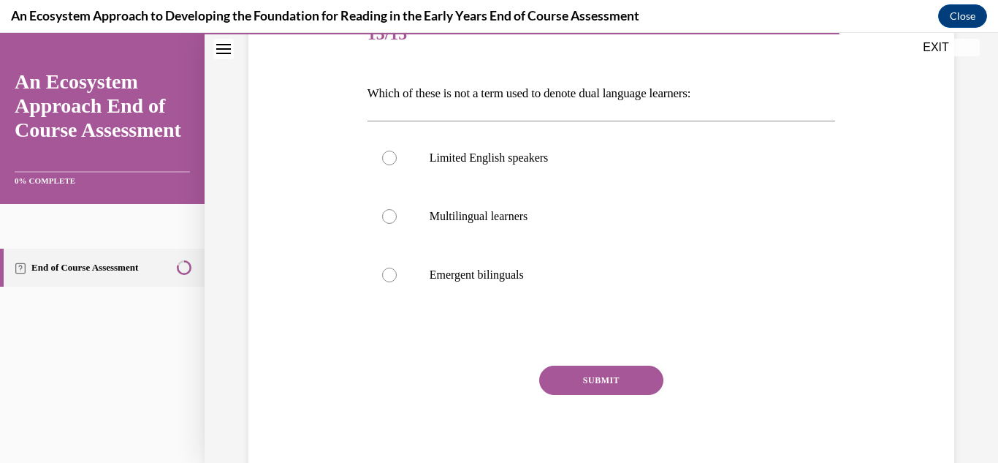
scroll to position [198, 0]
click at [446, 166] on label "Limited English speakers" at bounding box center [602, 157] width 468 height 58
click at [397, 164] on input "Limited English speakers" at bounding box center [389, 157] width 15 height 15
radio input "true"
click at [585, 389] on button "SUBMIT" at bounding box center [601, 379] width 124 height 29
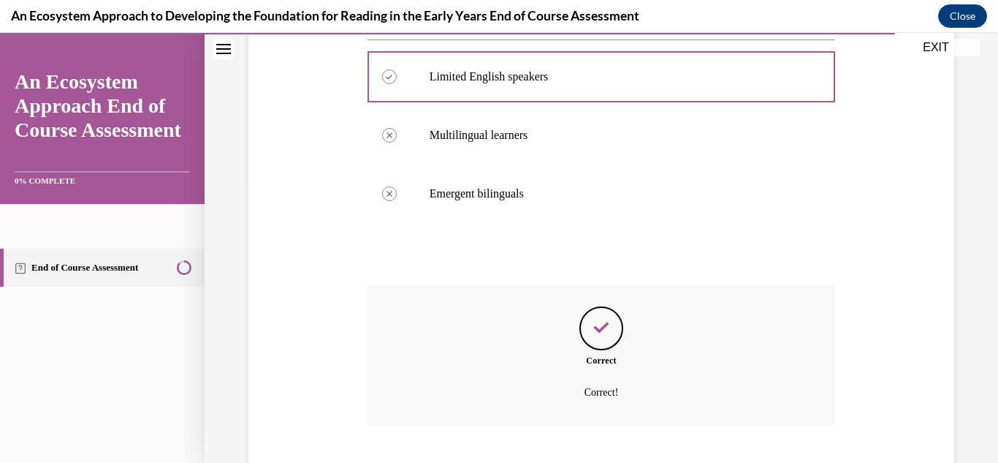
scroll to position [368, 0]
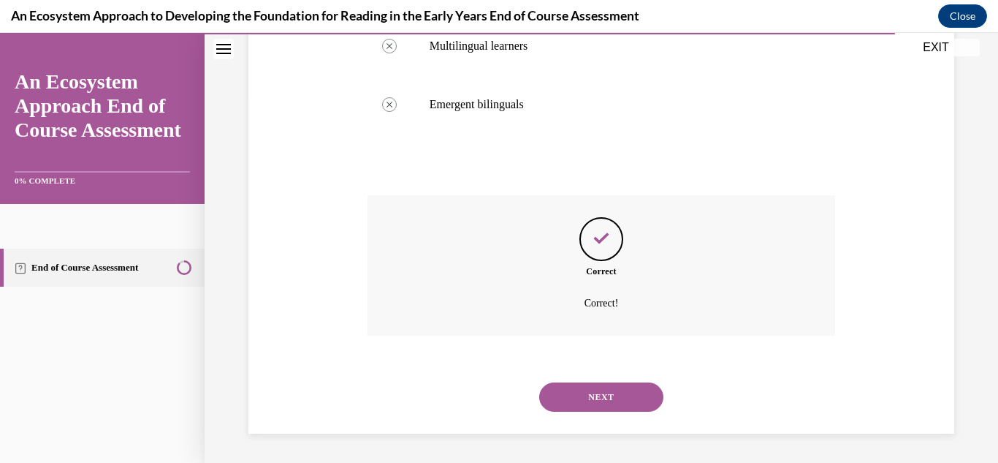
click at [596, 399] on button "NEXT" at bounding box center [601, 396] width 124 height 29
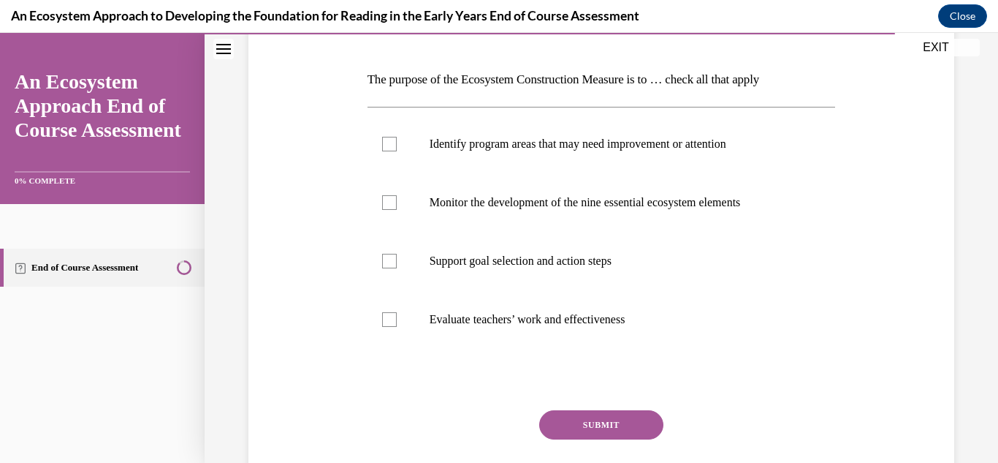
scroll to position [211, 0]
click at [387, 156] on label "Identify program areas that may need improvement or attention" at bounding box center [602, 144] width 468 height 58
click at [387, 151] on input "Identify program areas that may need improvement or attention" at bounding box center [389, 144] width 15 height 15
checkbox input "true"
click at [398, 204] on label "Monitor the development of the nine essential ecosystem elements" at bounding box center [602, 202] width 468 height 58
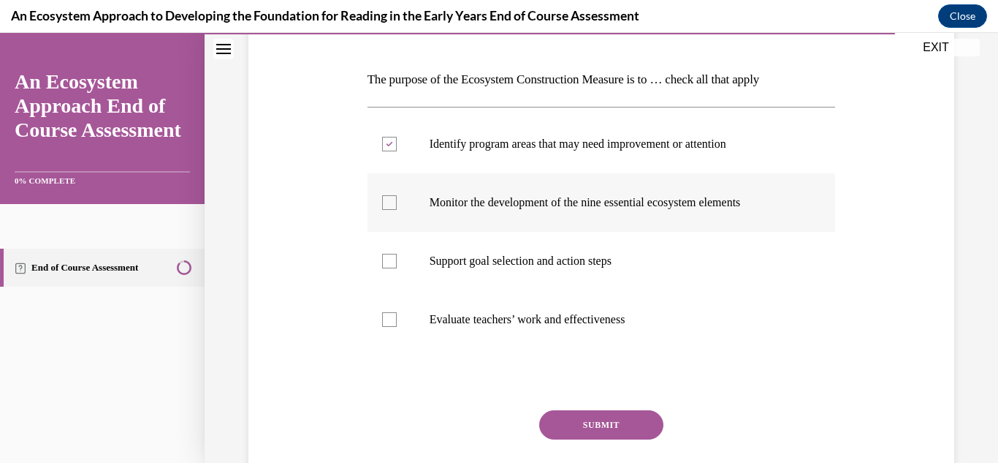
click at [397, 204] on input "Monitor the development of the nine essential ecosystem elements" at bounding box center [389, 202] width 15 height 15
checkbox input "true"
click at [391, 255] on div at bounding box center [389, 261] width 15 height 15
click at [391, 255] on input "Support goal selection and action steps" at bounding box center [389, 261] width 15 height 15
checkbox input "true"
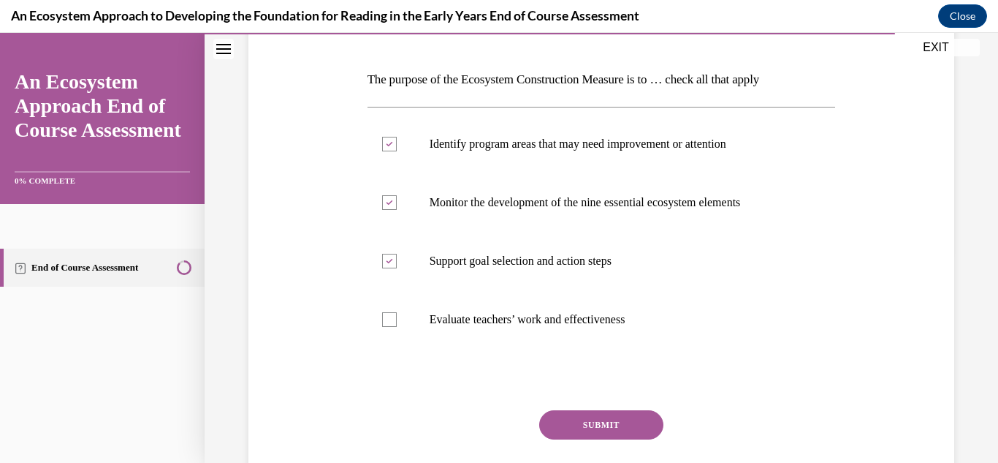
click at [572, 407] on div "Question 14/15 The purpose of the Ecosystem Construction Measure is to … check …" at bounding box center [602, 261] width 468 height 538
click at [588, 414] on button "SUBMIT" at bounding box center [601, 424] width 124 height 29
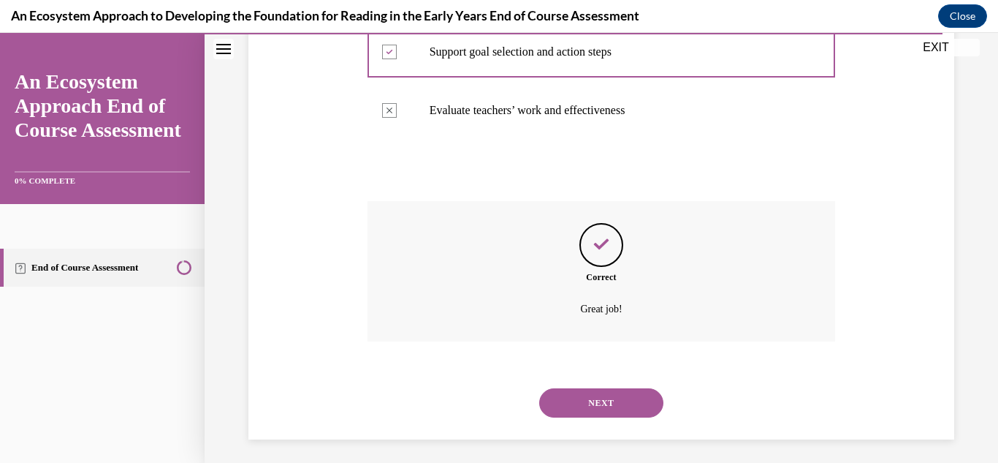
scroll to position [426, 0]
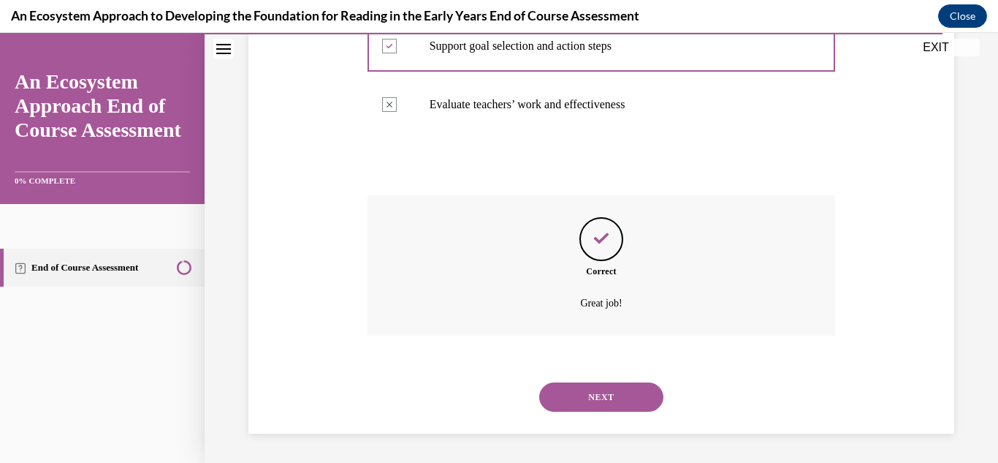
click at [596, 391] on button "NEXT" at bounding box center [601, 396] width 124 height 29
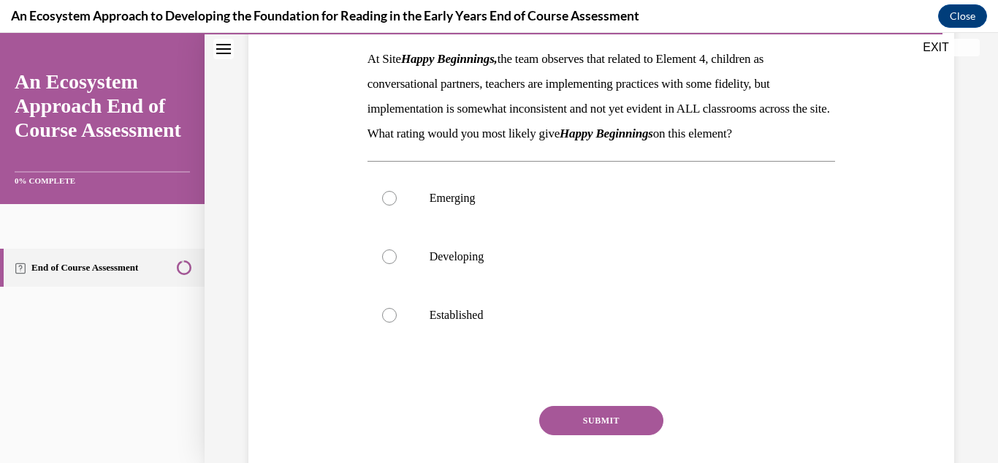
scroll to position [244, 0]
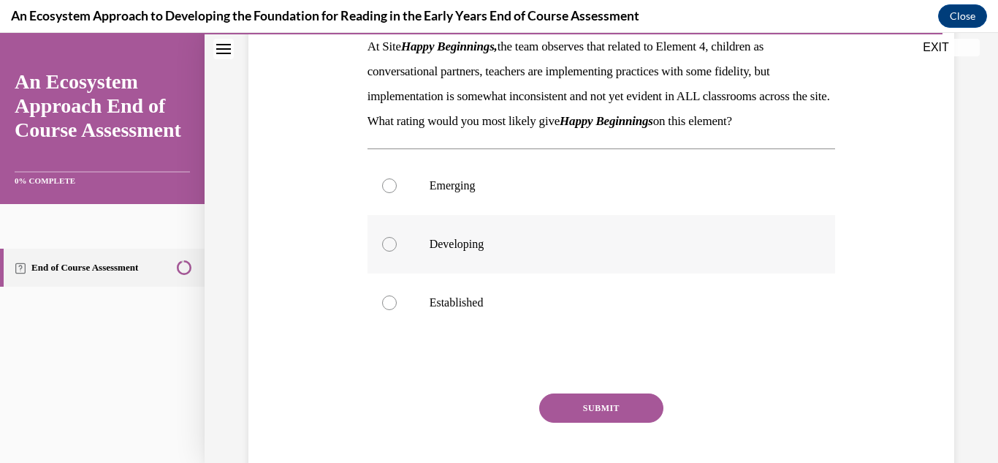
click at [410, 261] on label "Developing" at bounding box center [602, 244] width 468 height 58
click at [397, 251] on input "Developing" at bounding box center [389, 244] width 15 height 15
radio input "true"
click at [633, 422] on button "SUBMIT" at bounding box center [601, 407] width 124 height 29
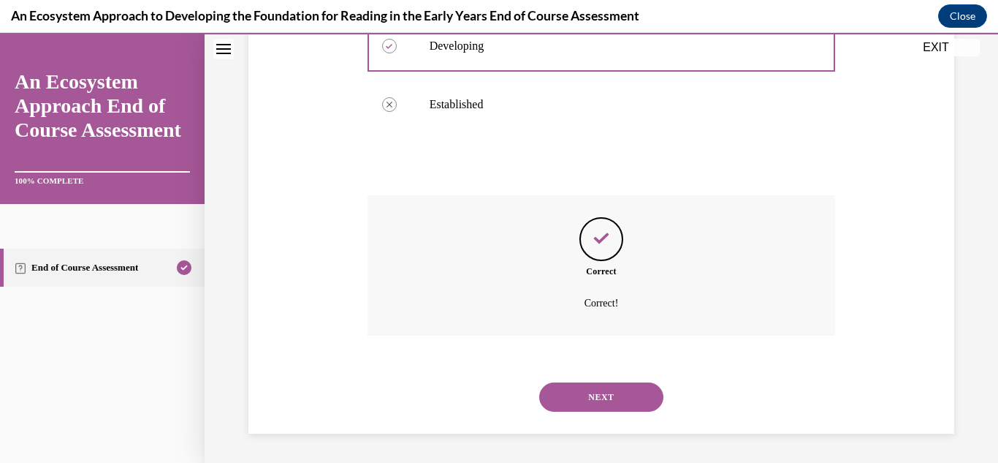
scroll to position [467, 0]
click at [608, 398] on button "NEXT" at bounding box center [601, 396] width 124 height 29
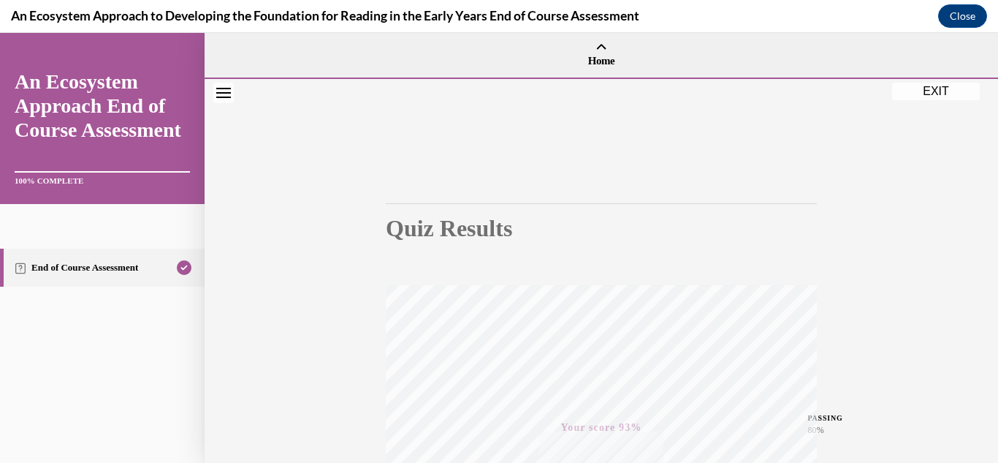
scroll to position [1, 0]
click at [935, 98] on button "EXIT" at bounding box center [936, 92] width 88 height 18
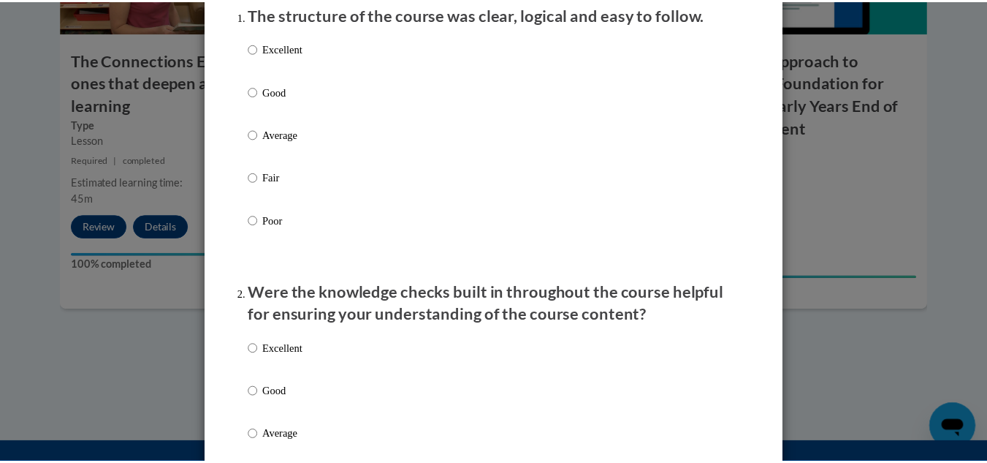
scroll to position [0, 0]
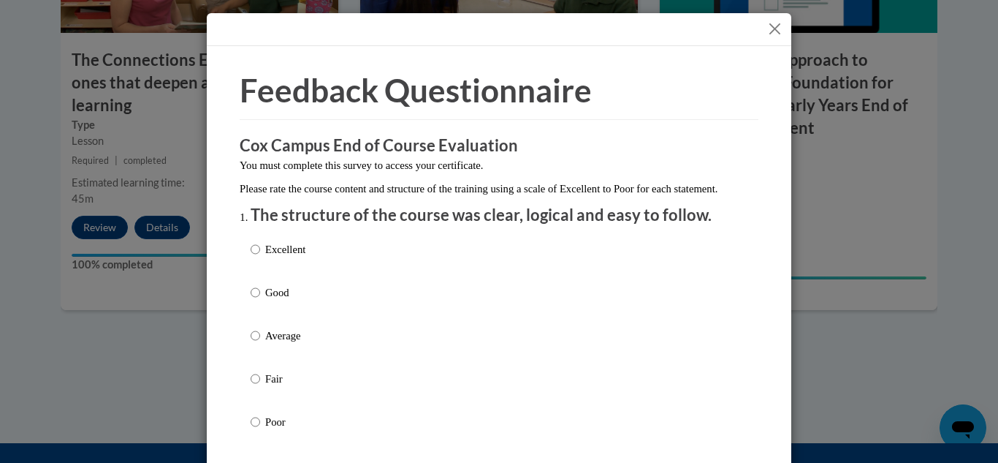
click at [775, 29] on button "Close" at bounding box center [775, 29] width 18 height 18
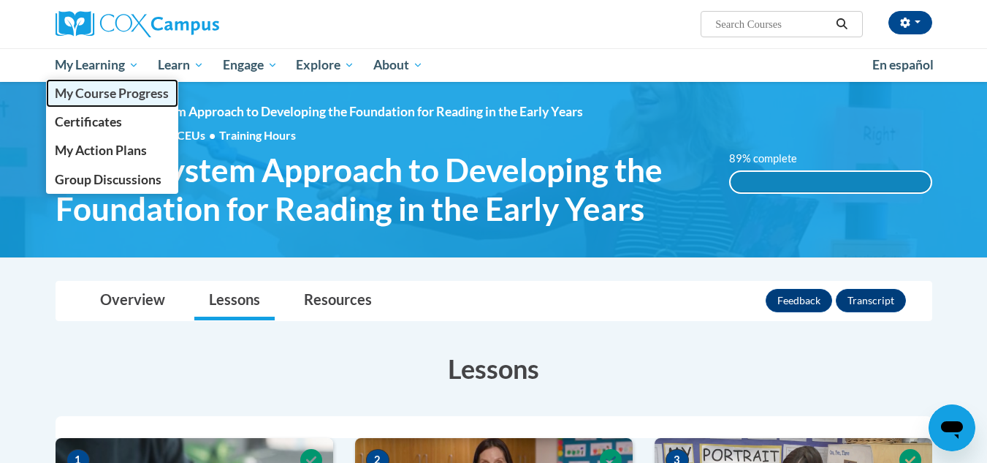
click at [105, 90] on span "My Course Progress" at bounding box center [112, 92] width 114 height 15
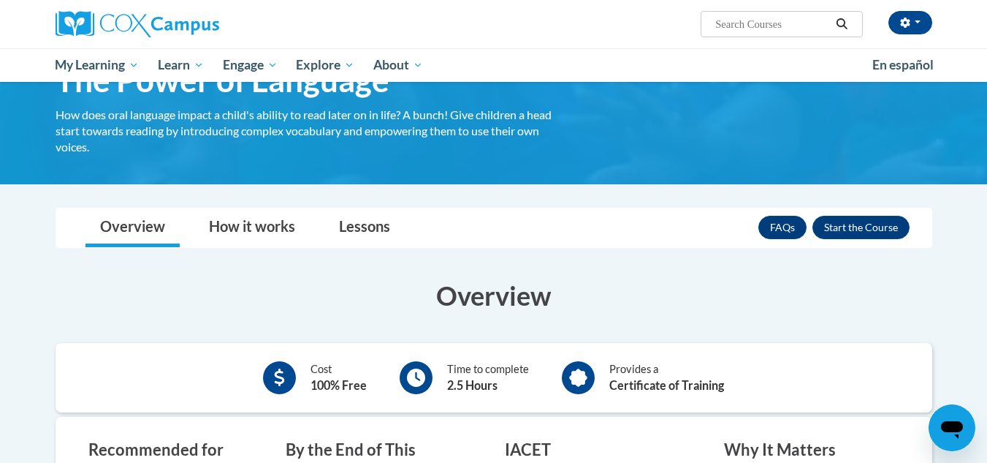
scroll to position [91, 0]
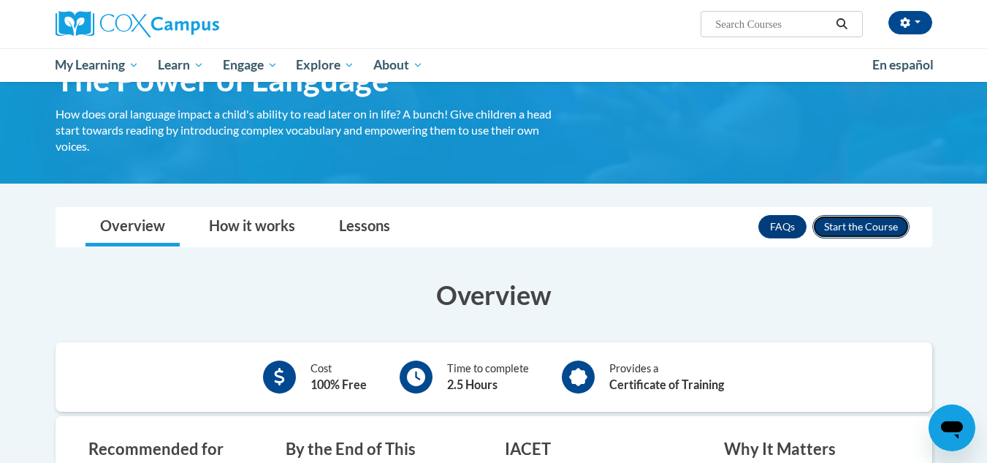
click at [486, 231] on button "Enroll" at bounding box center [861, 226] width 97 height 23
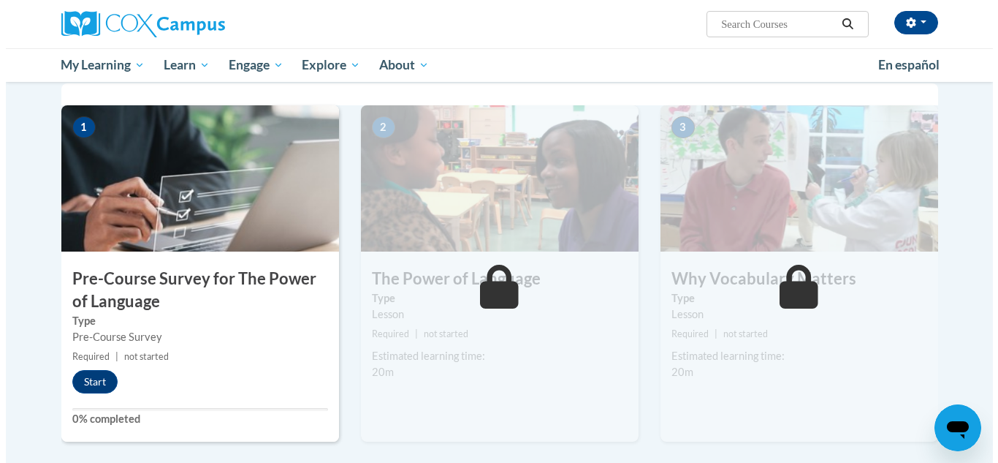
scroll to position [299, 0]
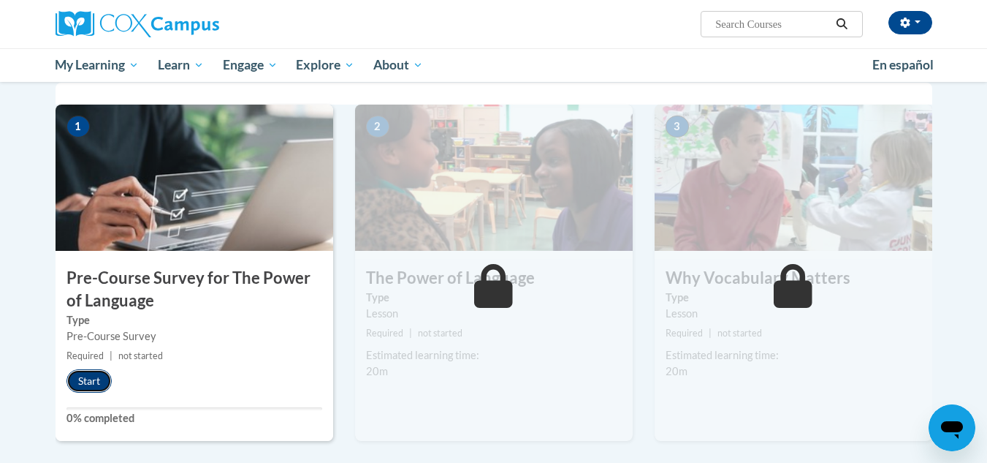
click at [85, 390] on button "Start" at bounding box center [88, 380] width 45 height 23
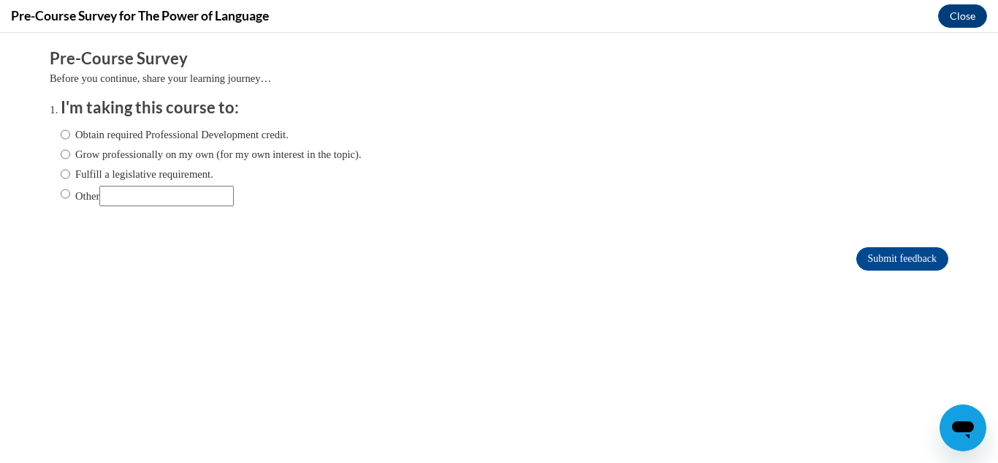
scroll to position [0, 0]
click at [105, 177] on label "Fulfill a legislative requirement." at bounding box center [137, 174] width 153 height 16
click at [70, 177] on input "Fulfill a legislative requirement." at bounding box center [65, 174] width 9 height 16
radio input "true"
click at [856, 256] on input "Submit feedback" at bounding box center [902, 258] width 92 height 23
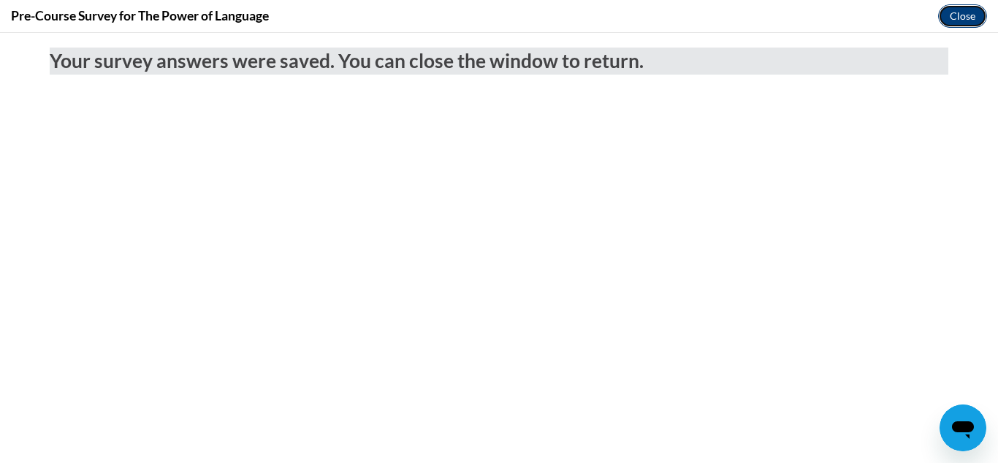
click at [968, 15] on button "Close" at bounding box center [962, 15] width 49 height 23
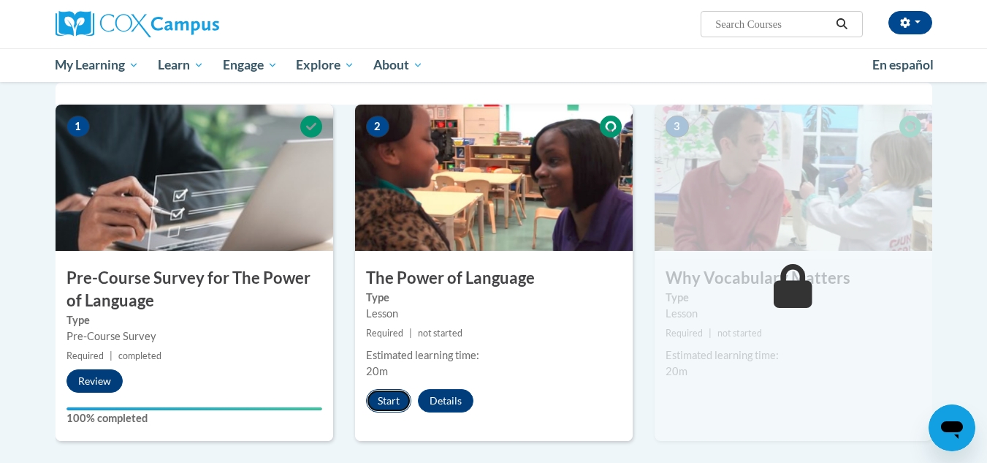
click at [382, 401] on button "Start" at bounding box center [388, 400] width 45 height 23
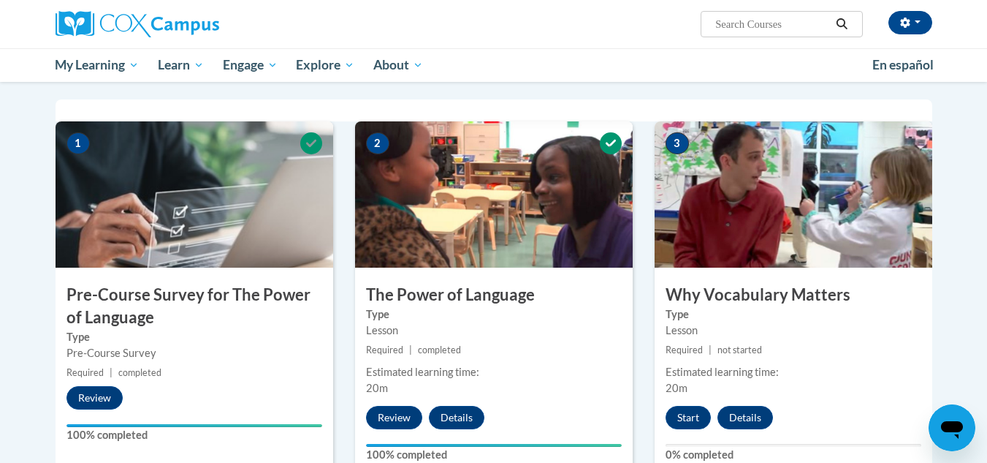
scroll to position [282, 0]
